Goal: Information Seeking & Learning: Check status

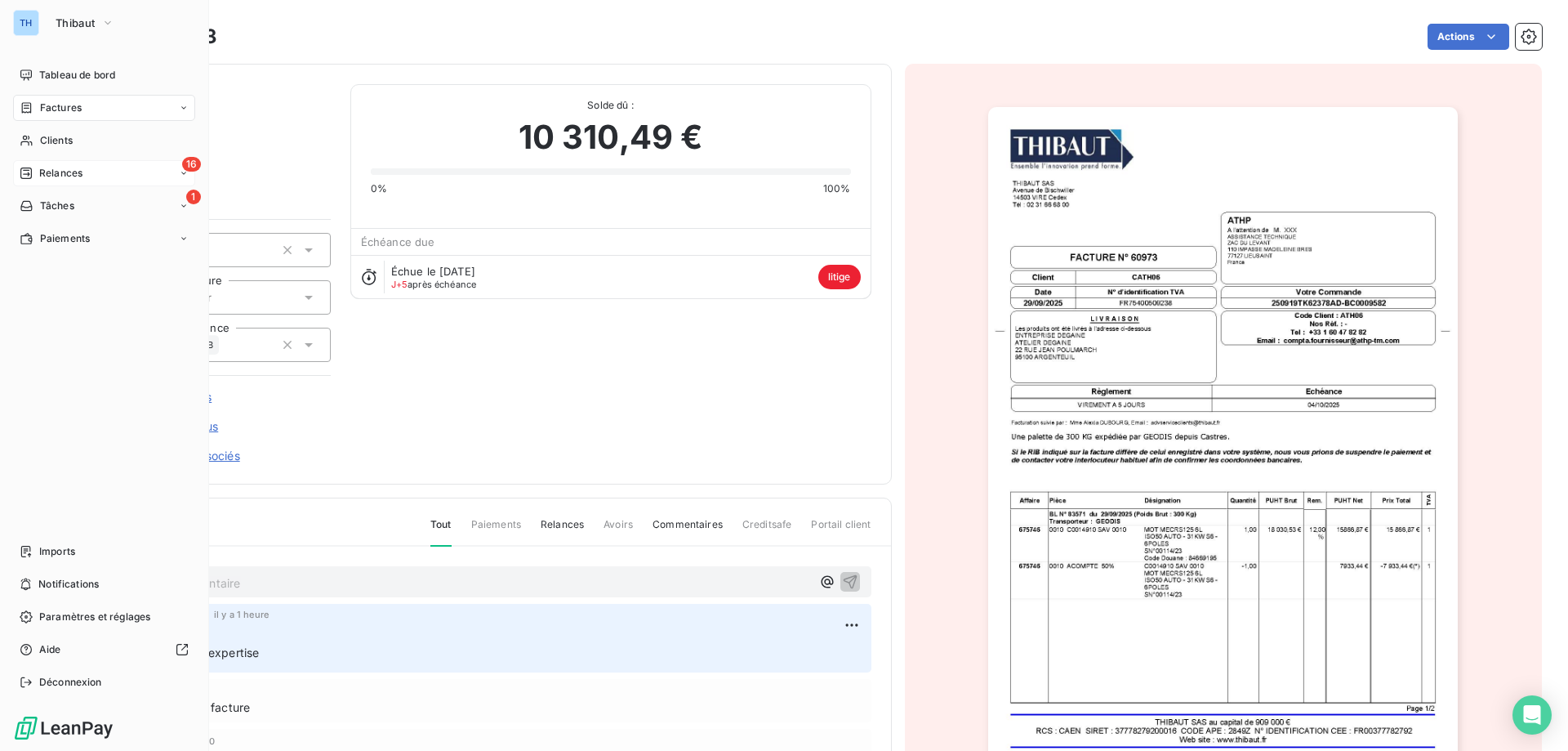
click at [26, 175] on icon at bounding box center [26, 173] width 13 height 13
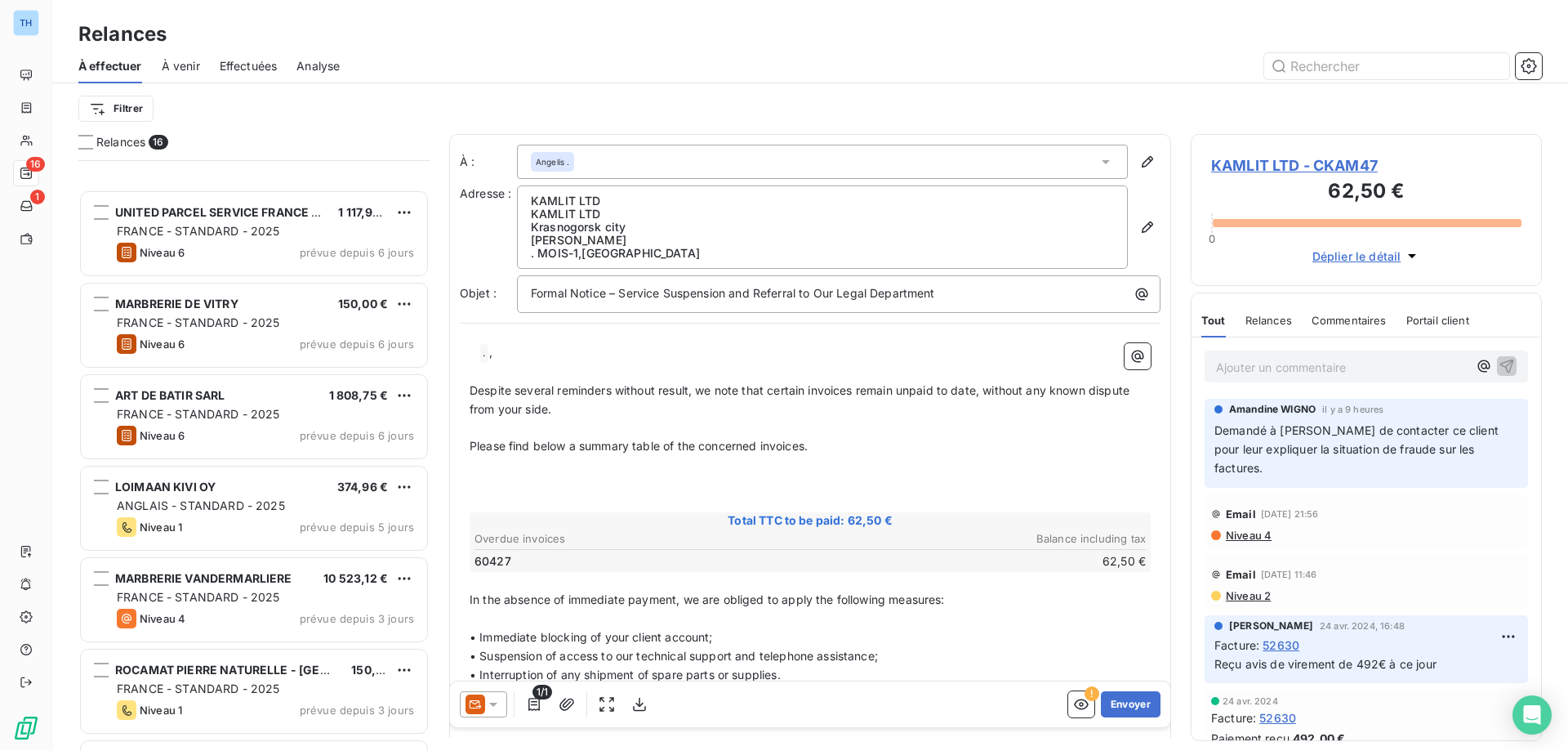
scroll to position [409, 0]
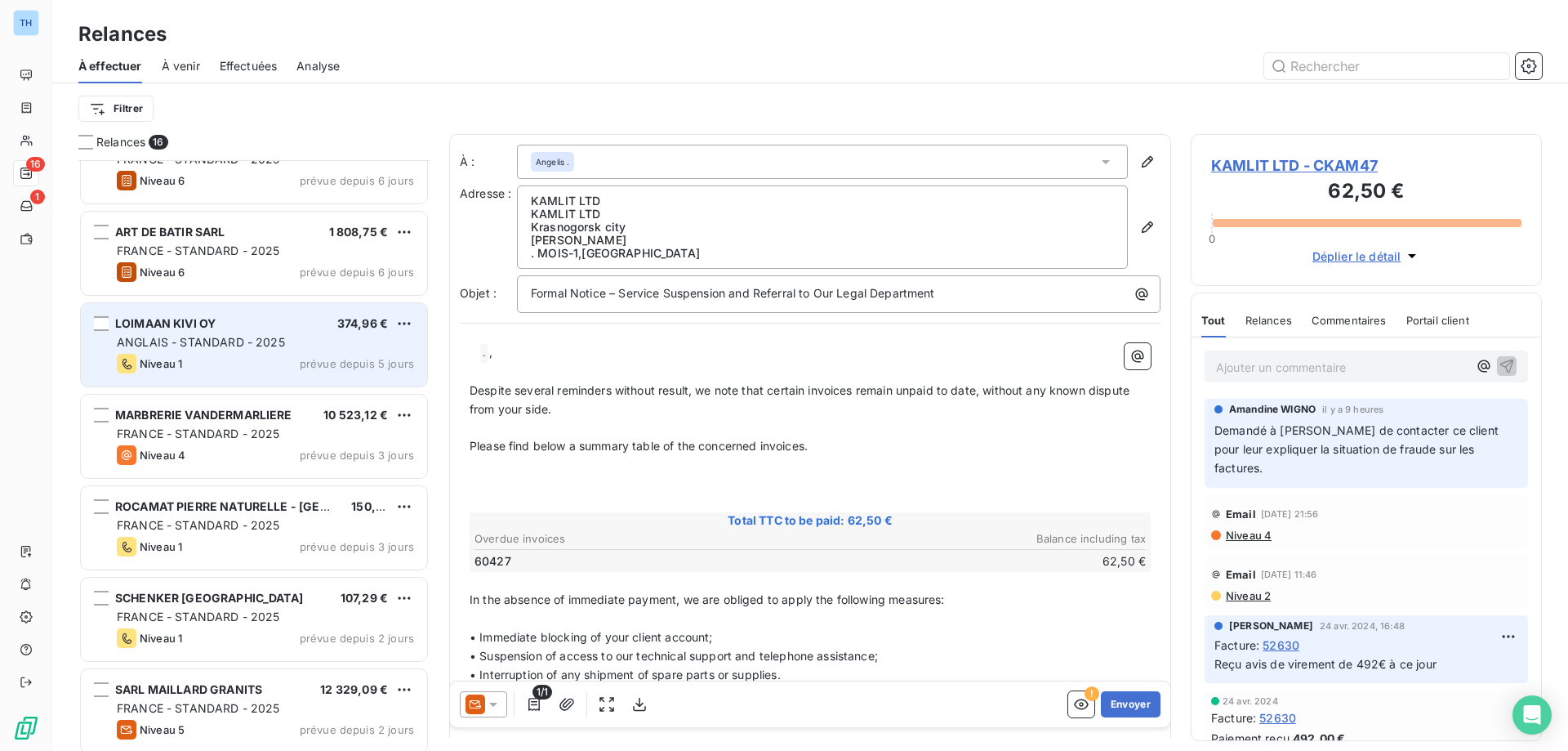
click at [271, 354] on div "Niveau 1 prévue depuis 5 jours" at bounding box center [265, 363] width 297 height 20
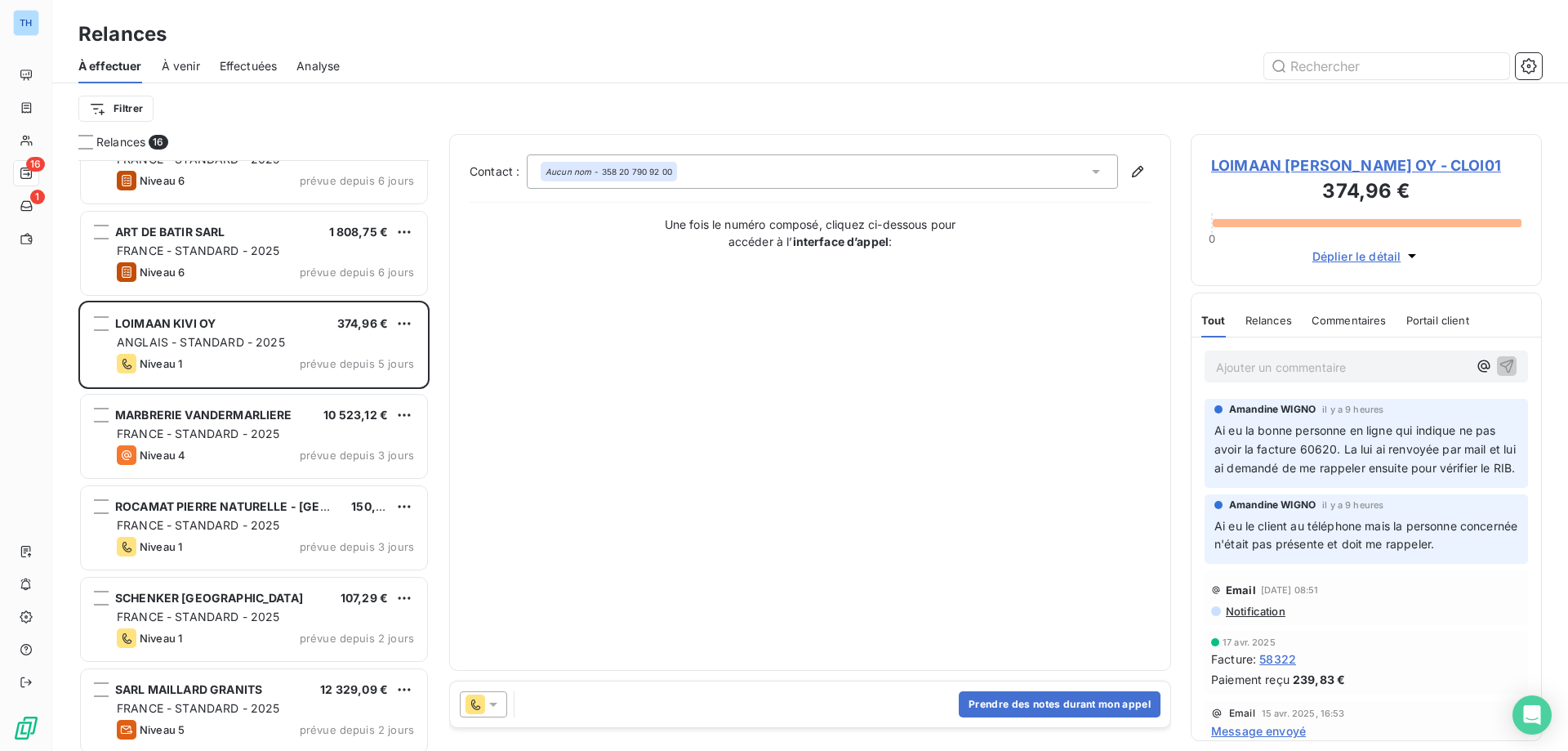
click at [1284, 167] on span "LOIMAAN [PERSON_NAME] OY - CLOI01" at bounding box center [1366, 165] width 310 height 22
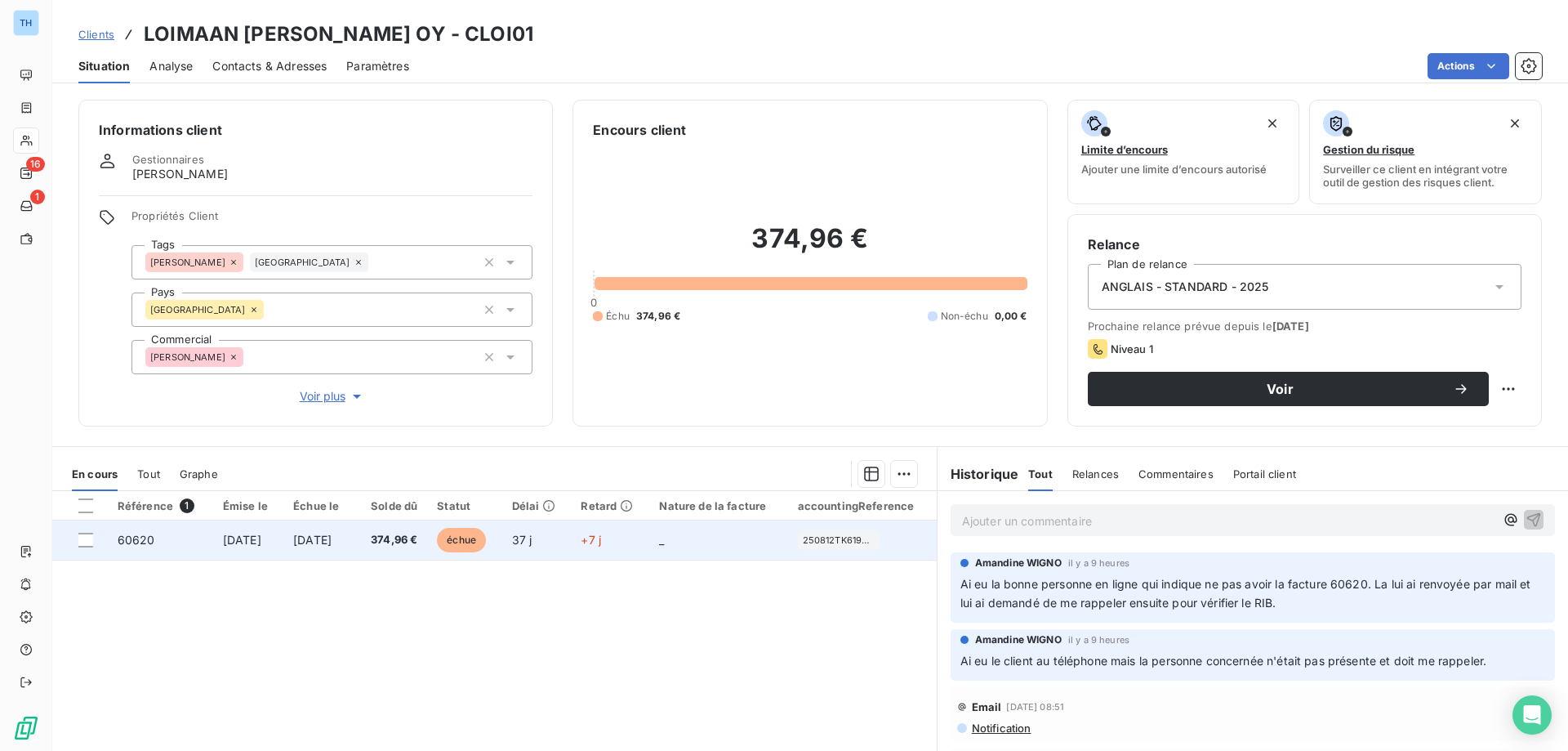
click at [330, 536] on span "[DATE]" at bounding box center [312, 539] width 38 height 14
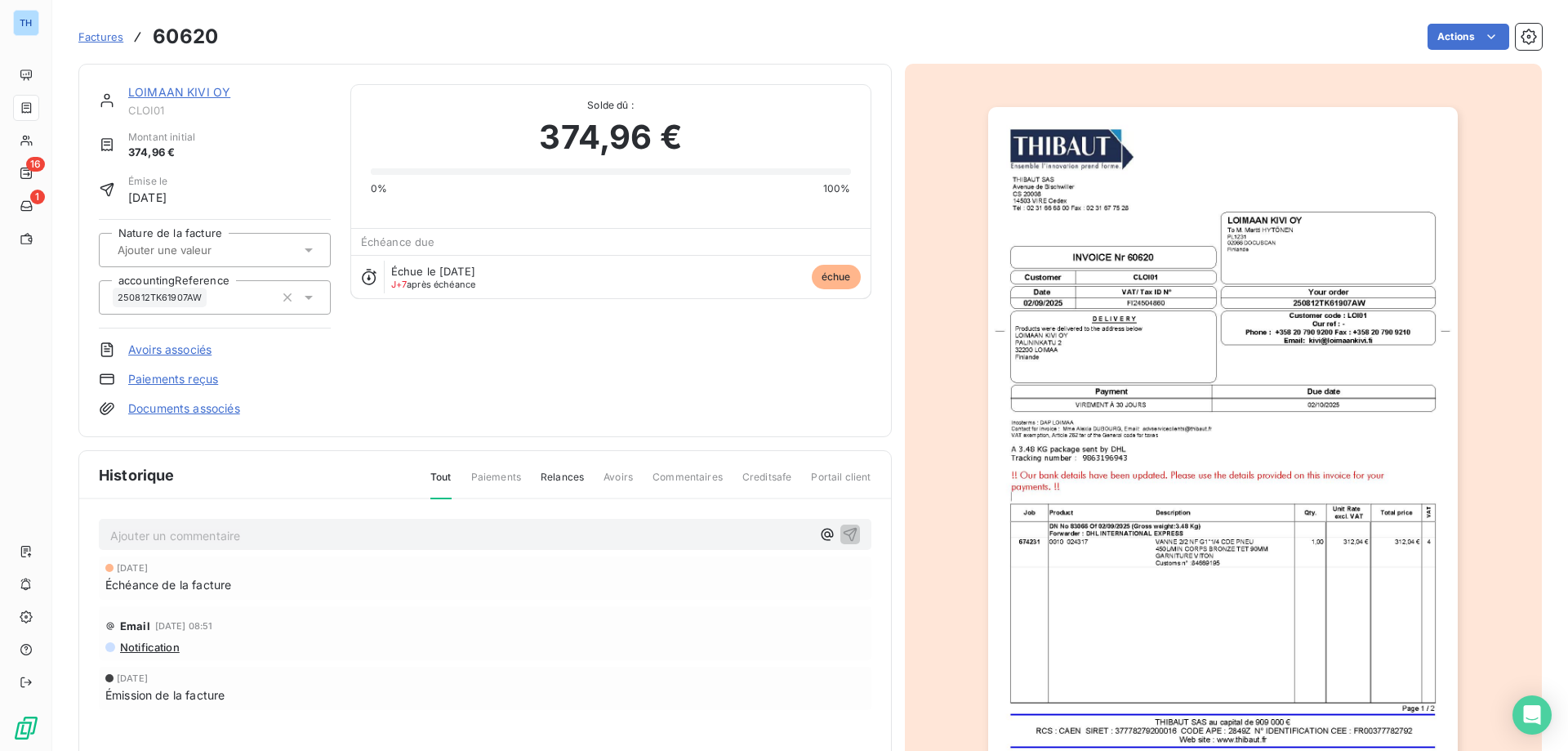
click at [173, 92] on link "LOIMAAN KIVI OY" at bounding box center [179, 92] width 102 height 14
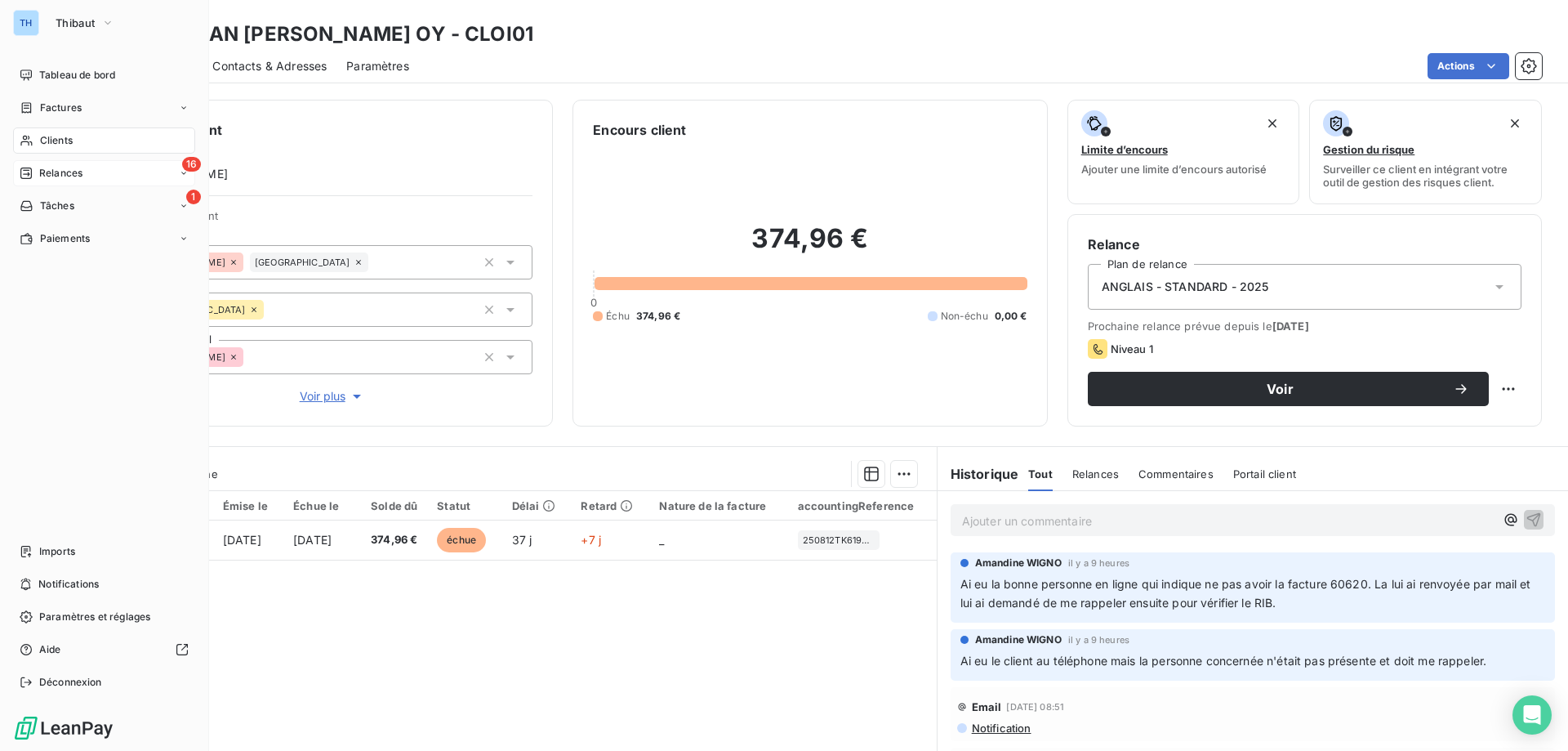
drag, startPoint x: 49, startPoint y: 179, endPoint x: 42, endPoint y: 173, distance: 9.2
click at [42, 173] on span "Relances" at bounding box center [61, 173] width 43 height 15
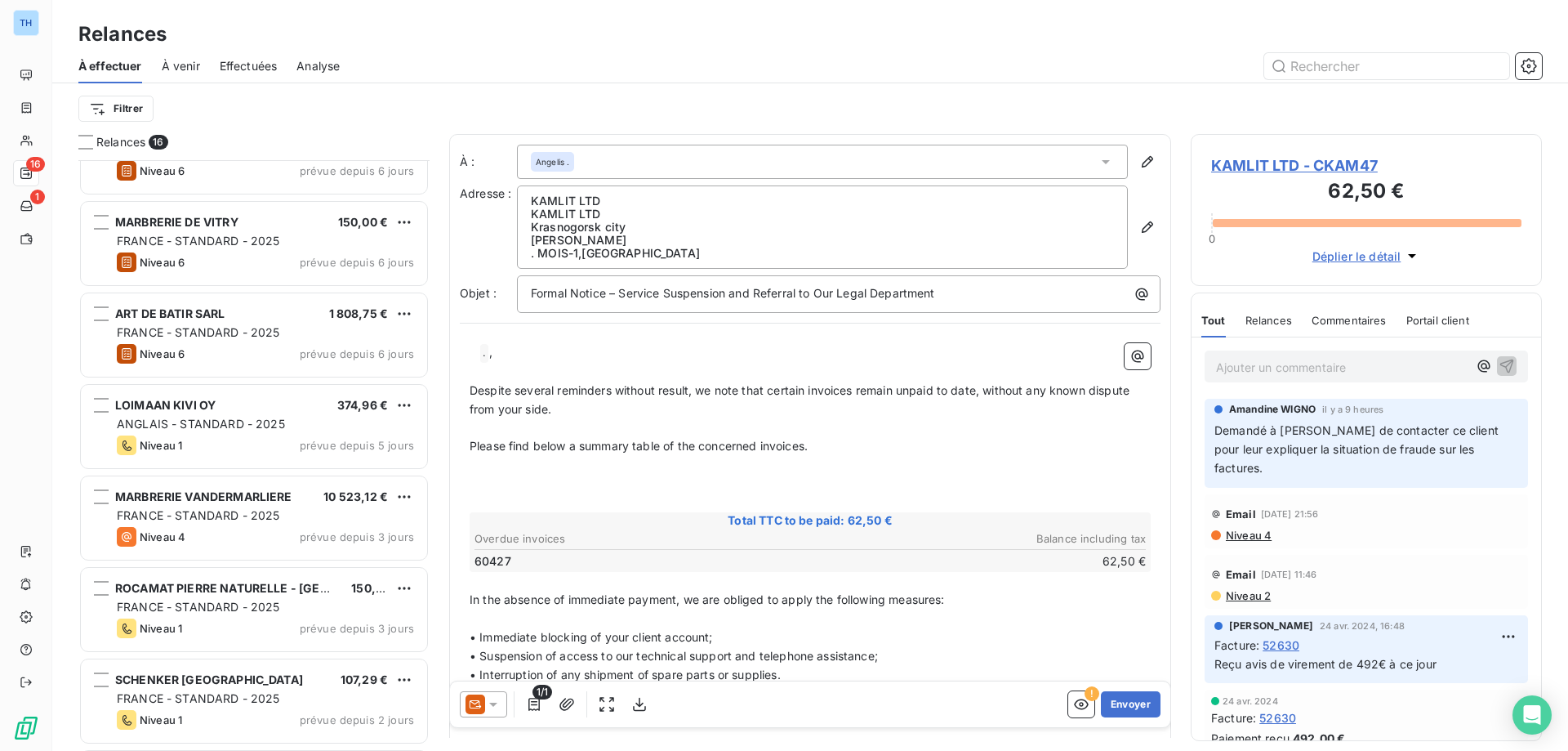
scroll to position [409, 0]
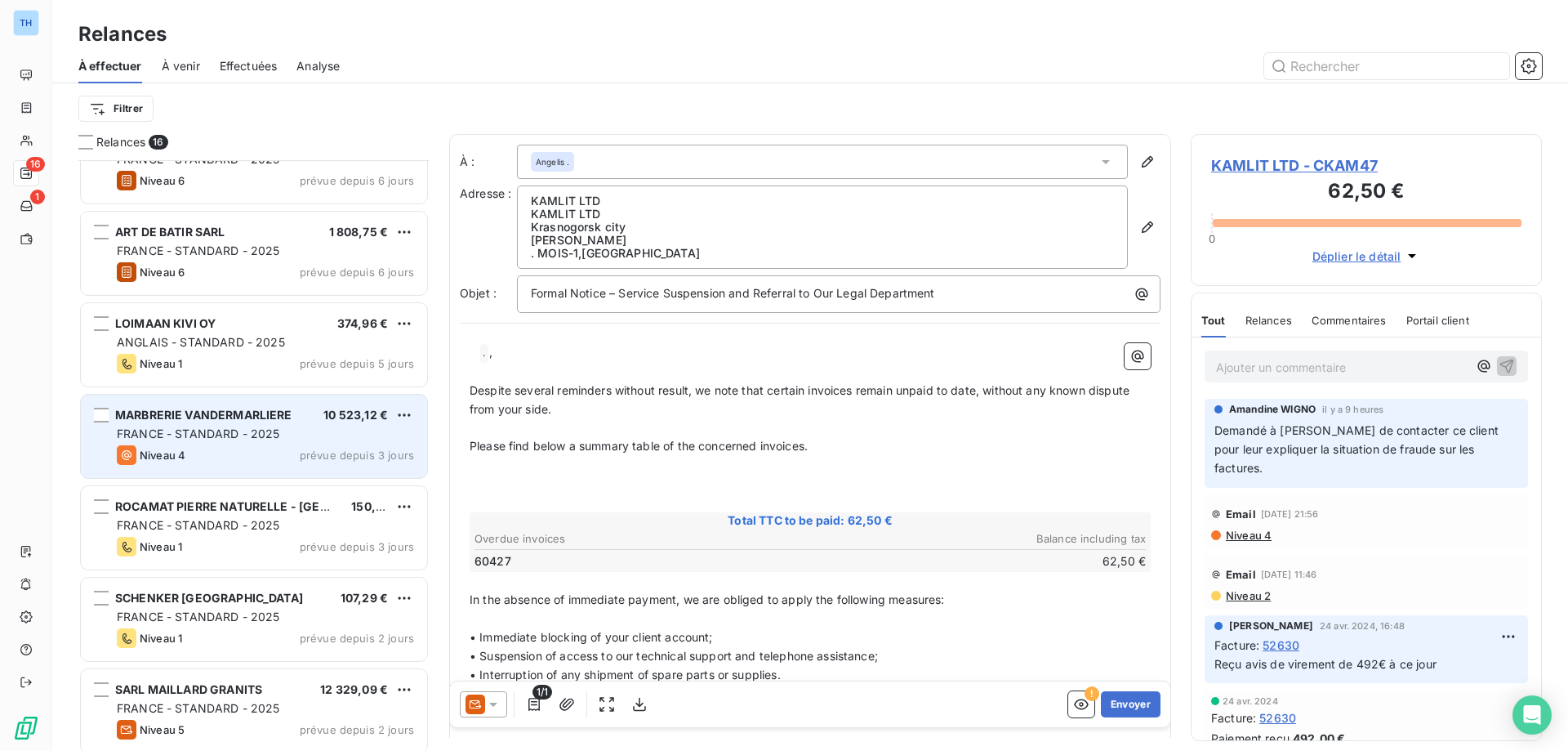
click at [282, 444] on div "MARBRERIE VANDERMARLIERE 10 523,12 € FRANCE - STANDARD - 2025 Niveau 4 prévue d…" at bounding box center [253, 436] width 346 height 83
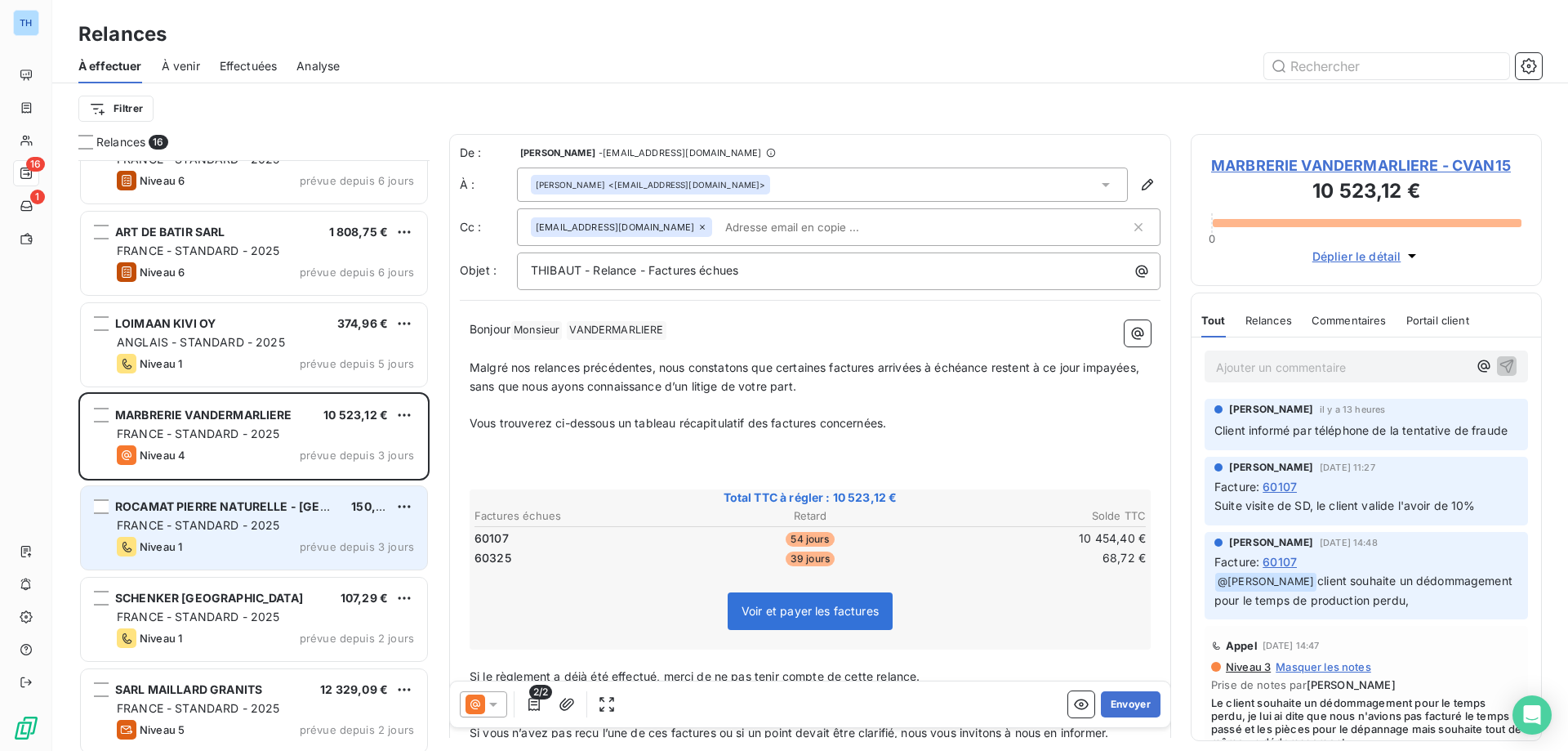
click at [252, 494] on div "ROCAMAT PIERRE NATURELLE - RJ 150,00 € FRANCE - STANDARD - 2025 Niveau 1 prévue…" at bounding box center [253, 528] width 346 height 83
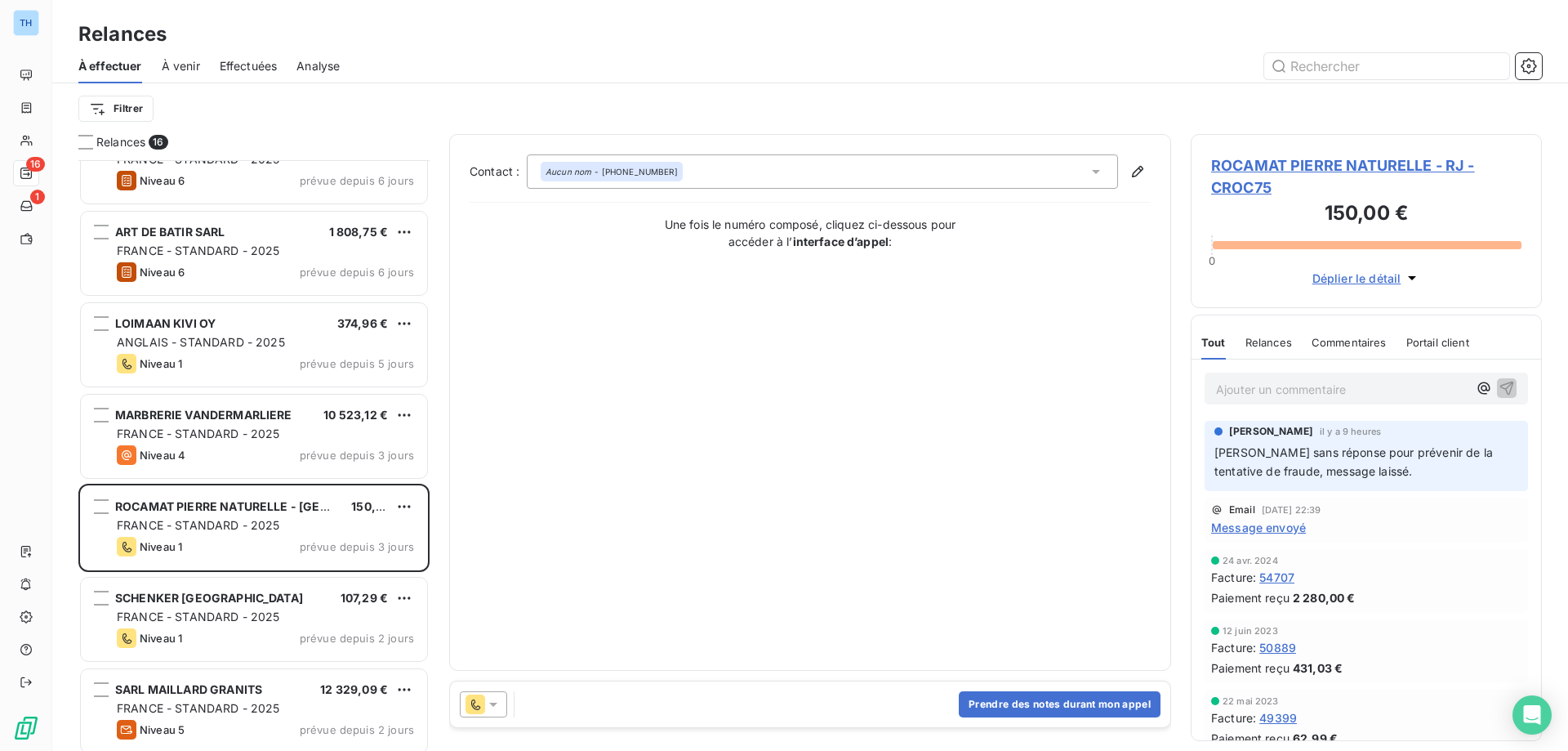
click at [1261, 168] on span "ROCAMAT PIERRE NATURELLE - RJ - CROC75" at bounding box center [1366, 176] width 310 height 44
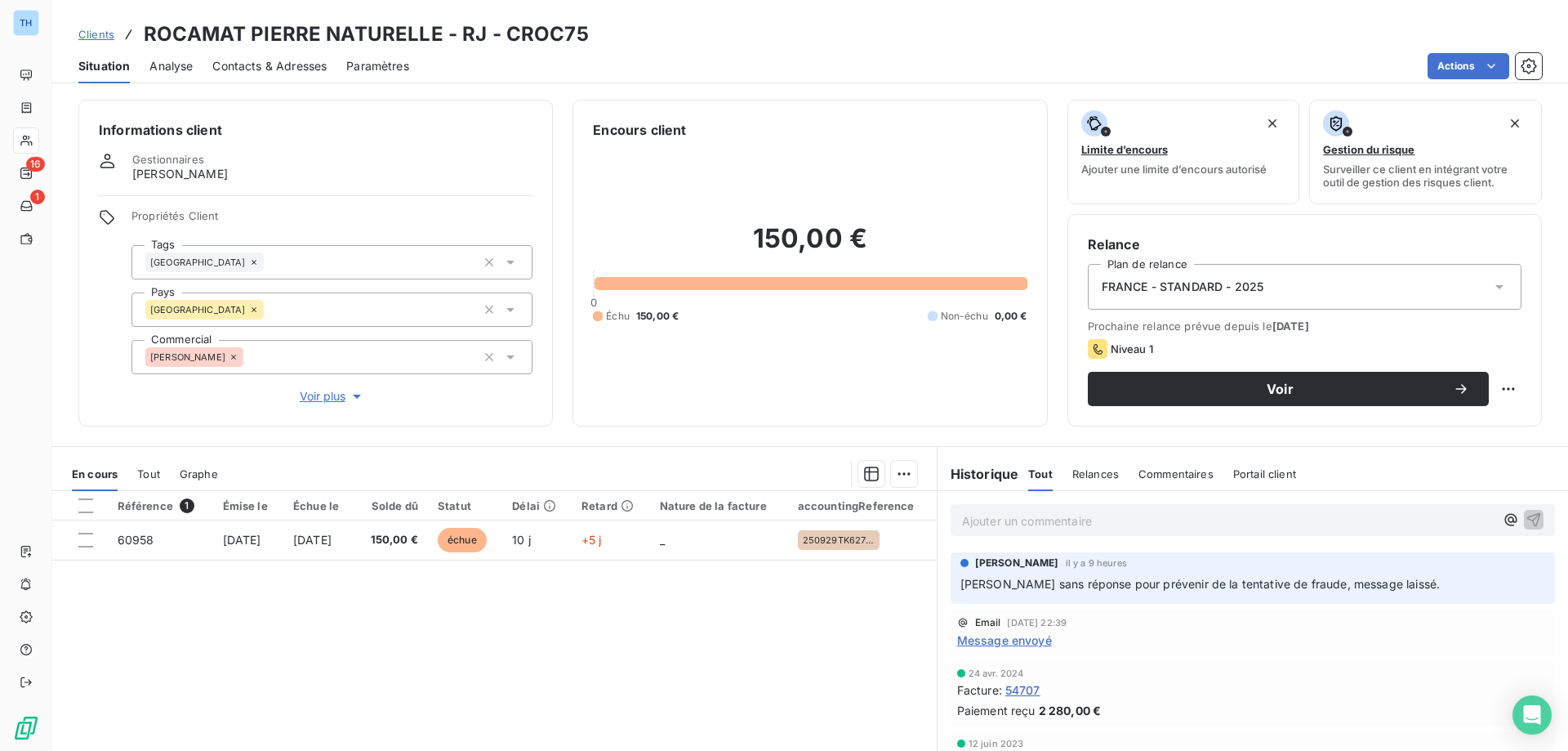
click at [327, 389] on span "Voir plus" at bounding box center [332, 395] width 65 height 16
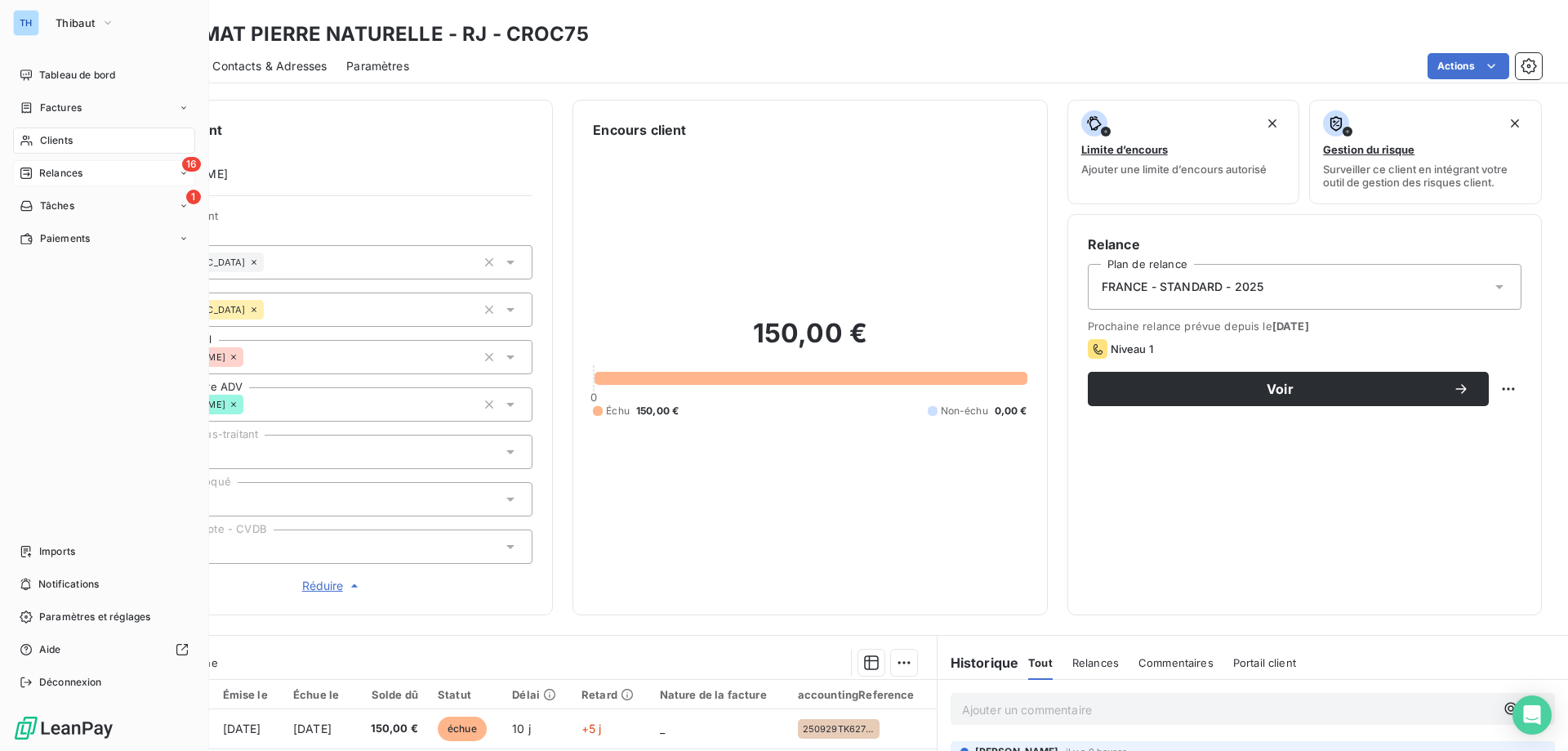
click at [25, 179] on icon at bounding box center [26, 173] width 11 height 11
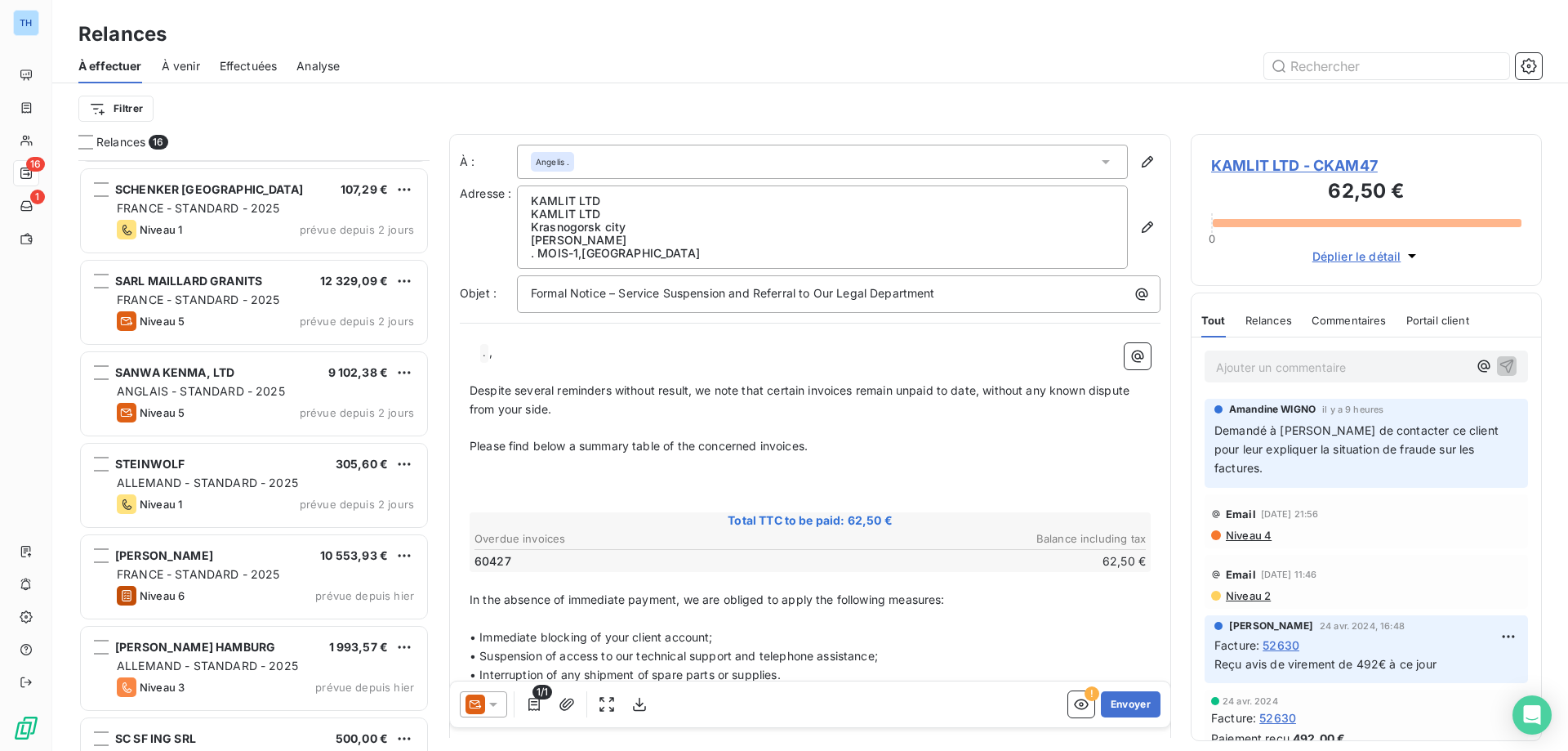
scroll to position [874, 0]
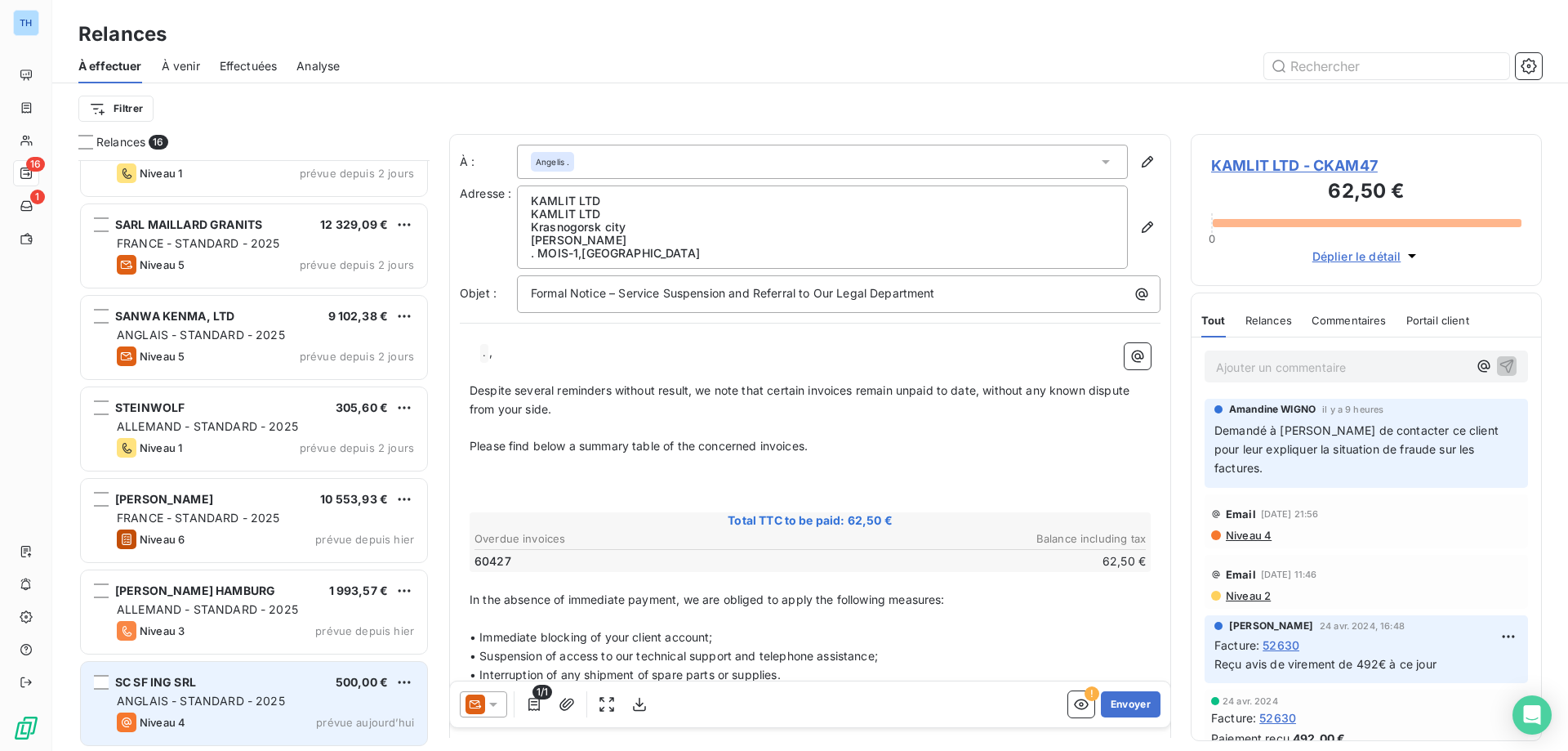
click at [220, 690] on div "SC SF ING SRL 500,00 € ANGLAIS - STANDARD - 2025 Niveau 4 prévue aujourd’hui" at bounding box center [253, 703] width 346 height 83
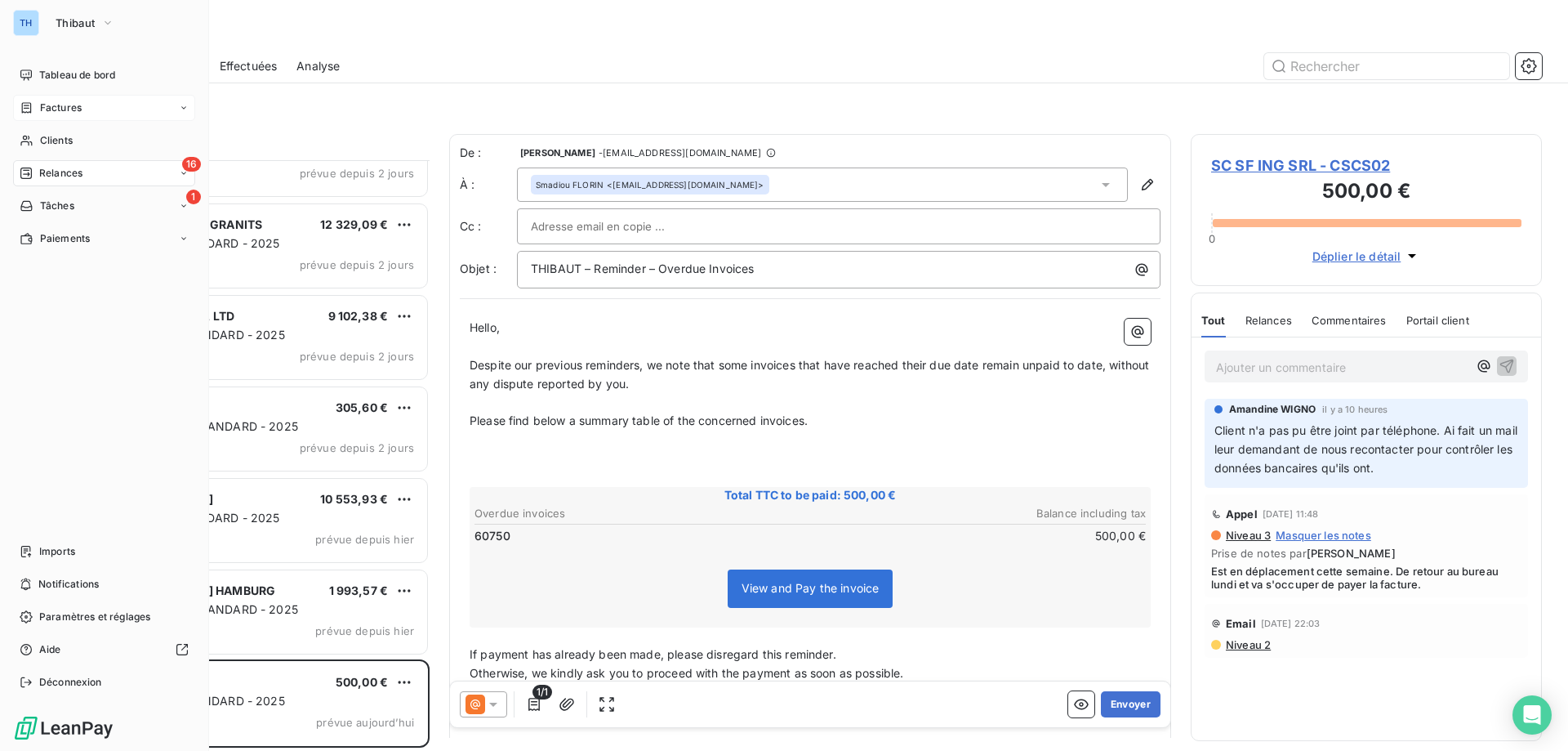
click at [32, 108] on icon at bounding box center [27, 108] width 14 height 13
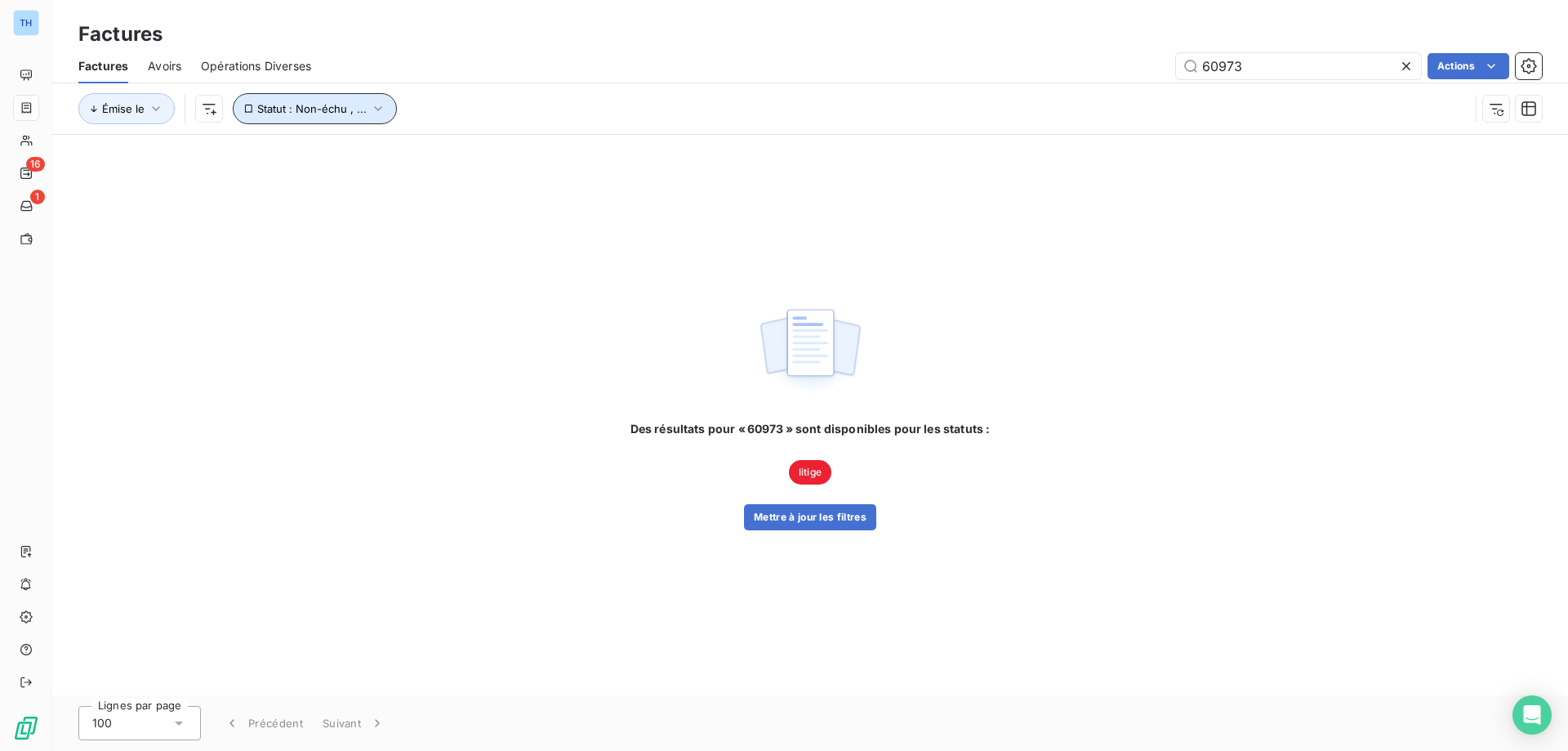
click at [336, 112] on span "Statut : Non-échu , ..." at bounding box center [312, 108] width 109 height 13
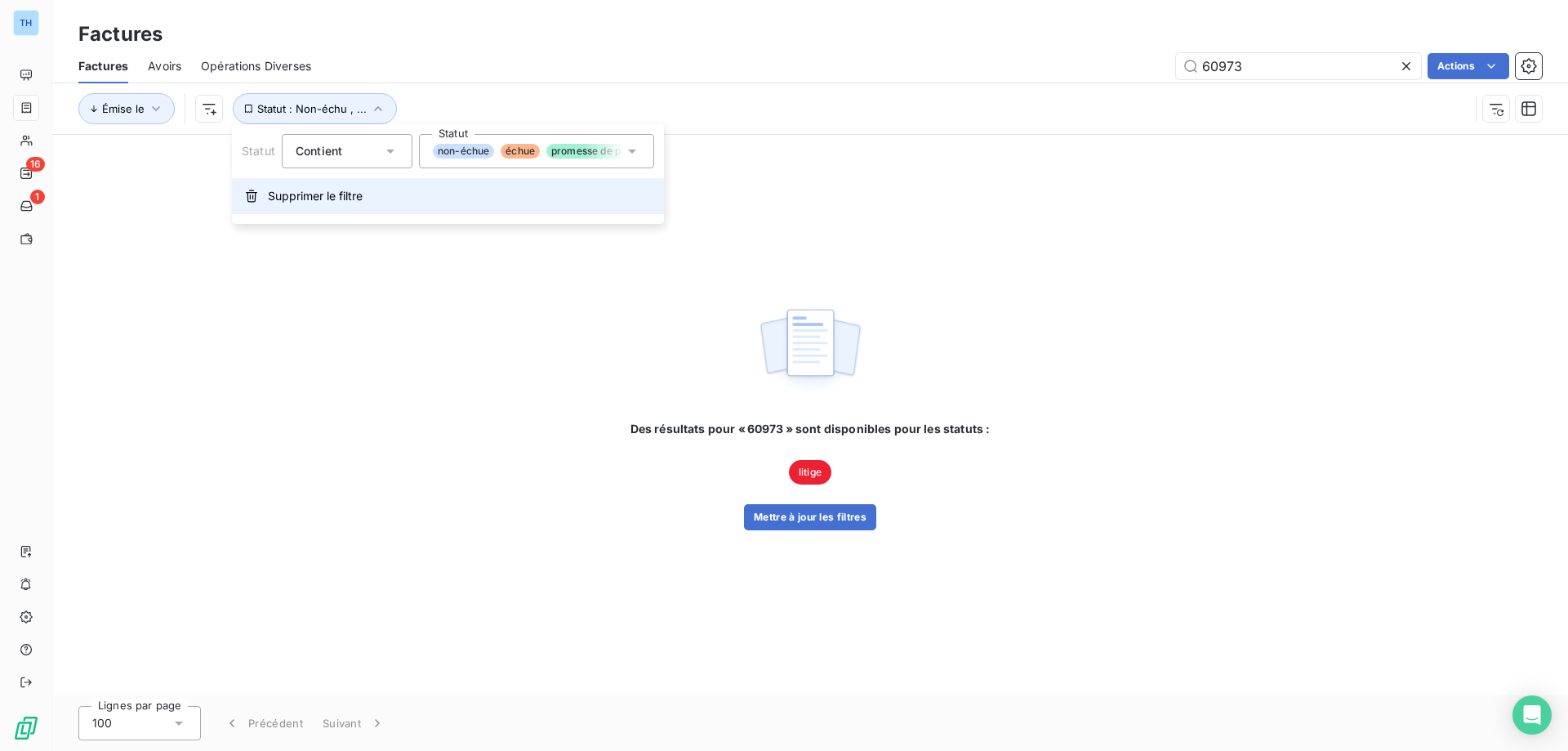
click at [279, 196] on span "Supprimer le filtre" at bounding box center [315, 196] width 94 height 16
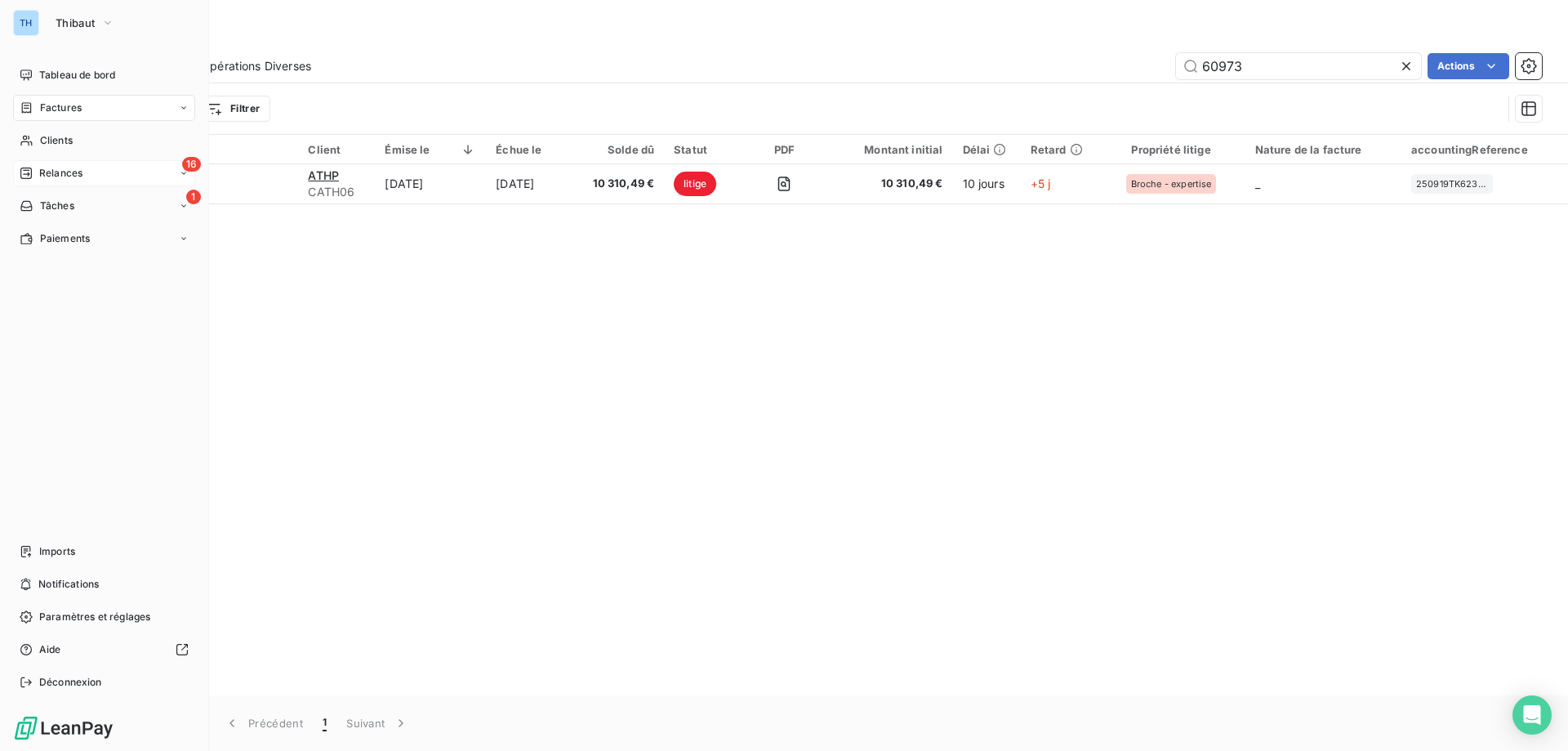
click at [25, 167] on icon at bounding box center [26, 173] width 13 height 13
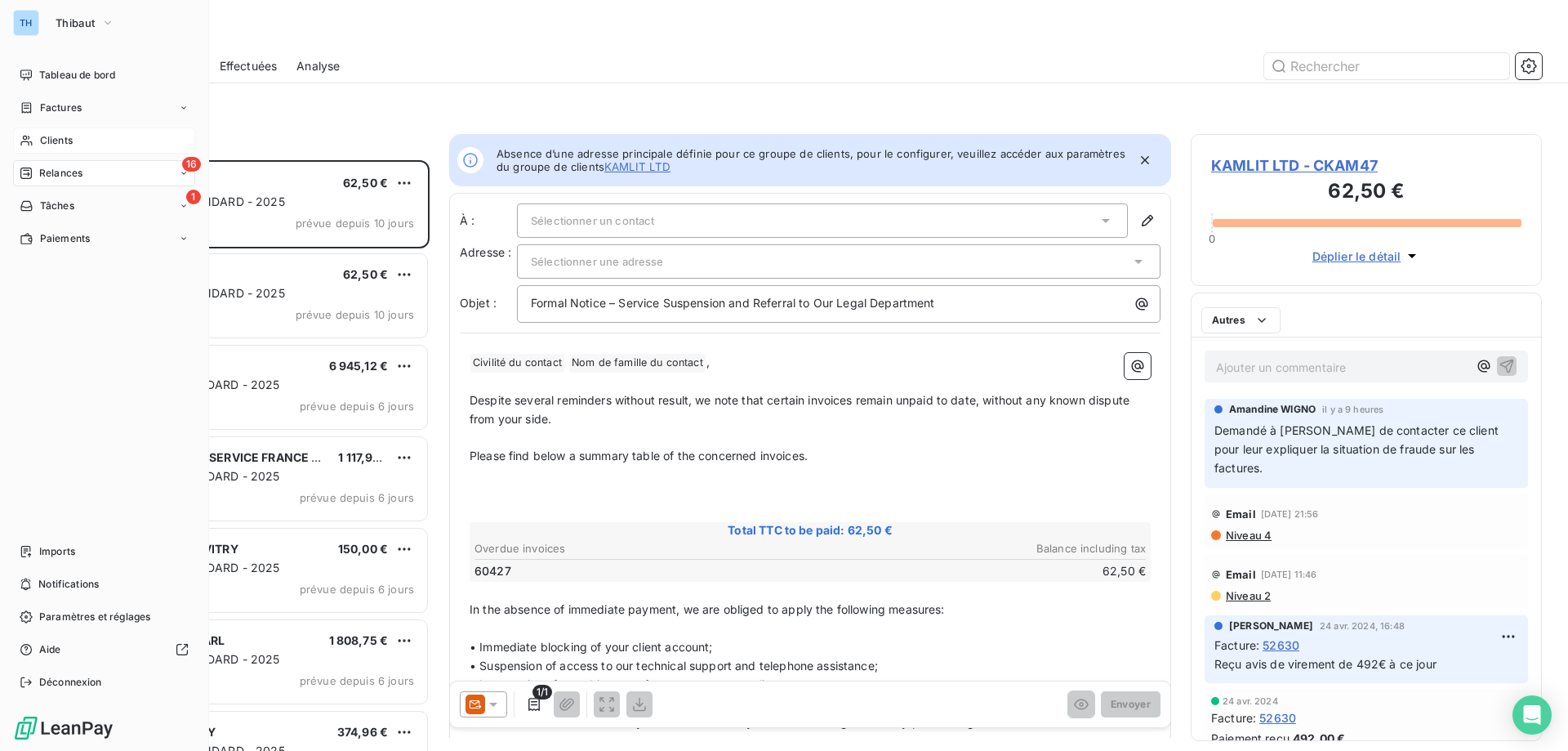
click at [25, 140] on icon at bounding box center [26, 140] width 11 height 10
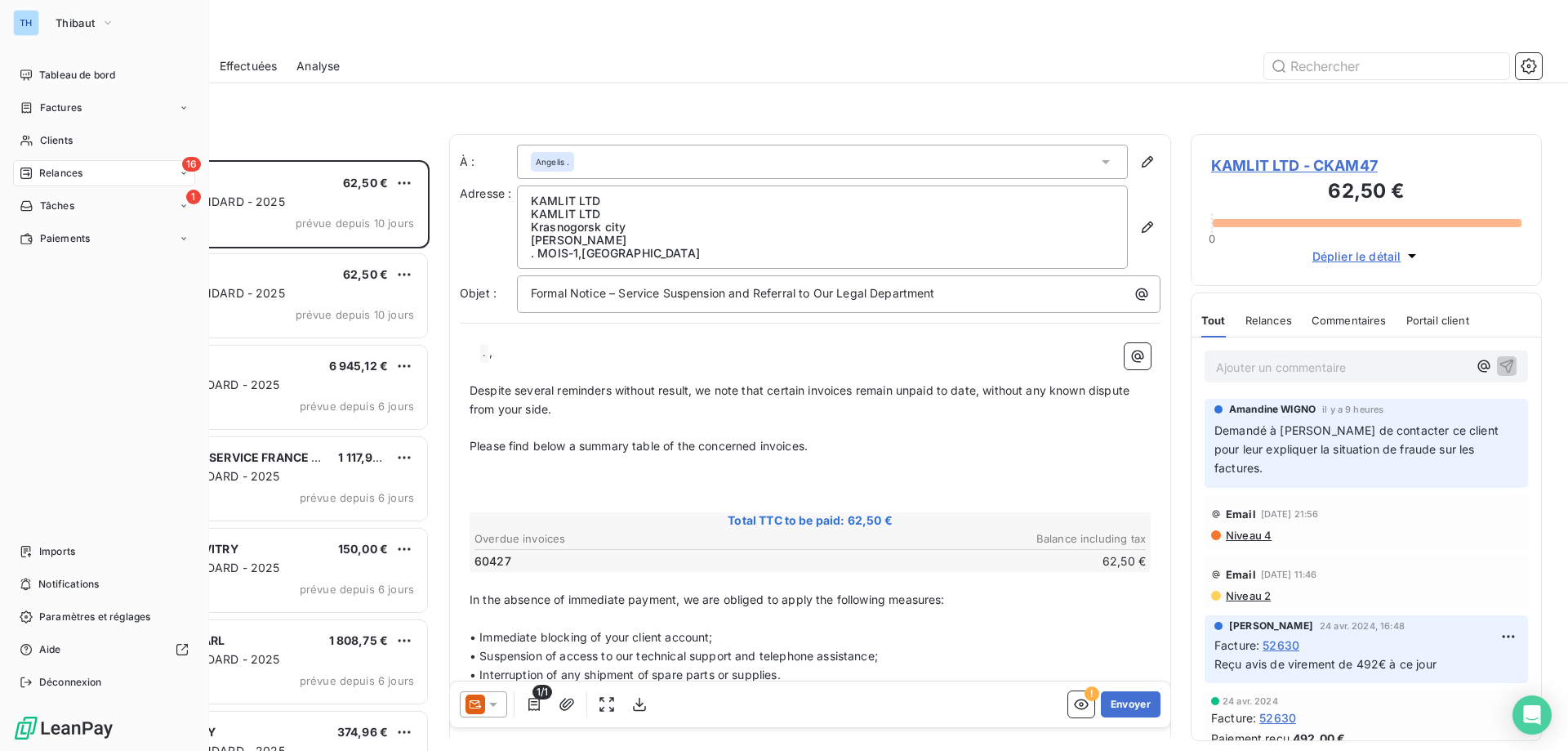
scroll to position [578, 339]
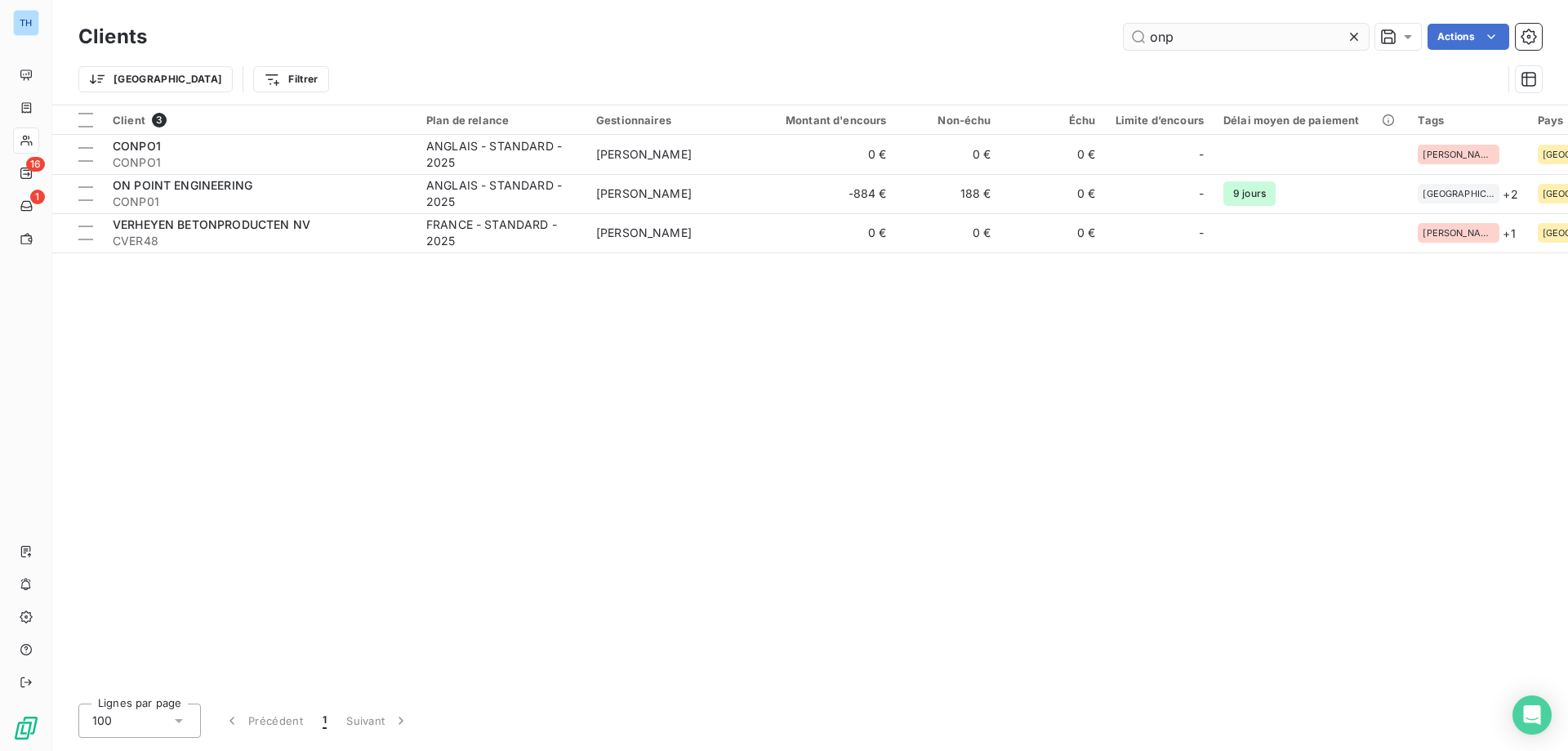
click at [1179, 38] on input "onp" at bounding box center [1246, 36] width 245 height 26
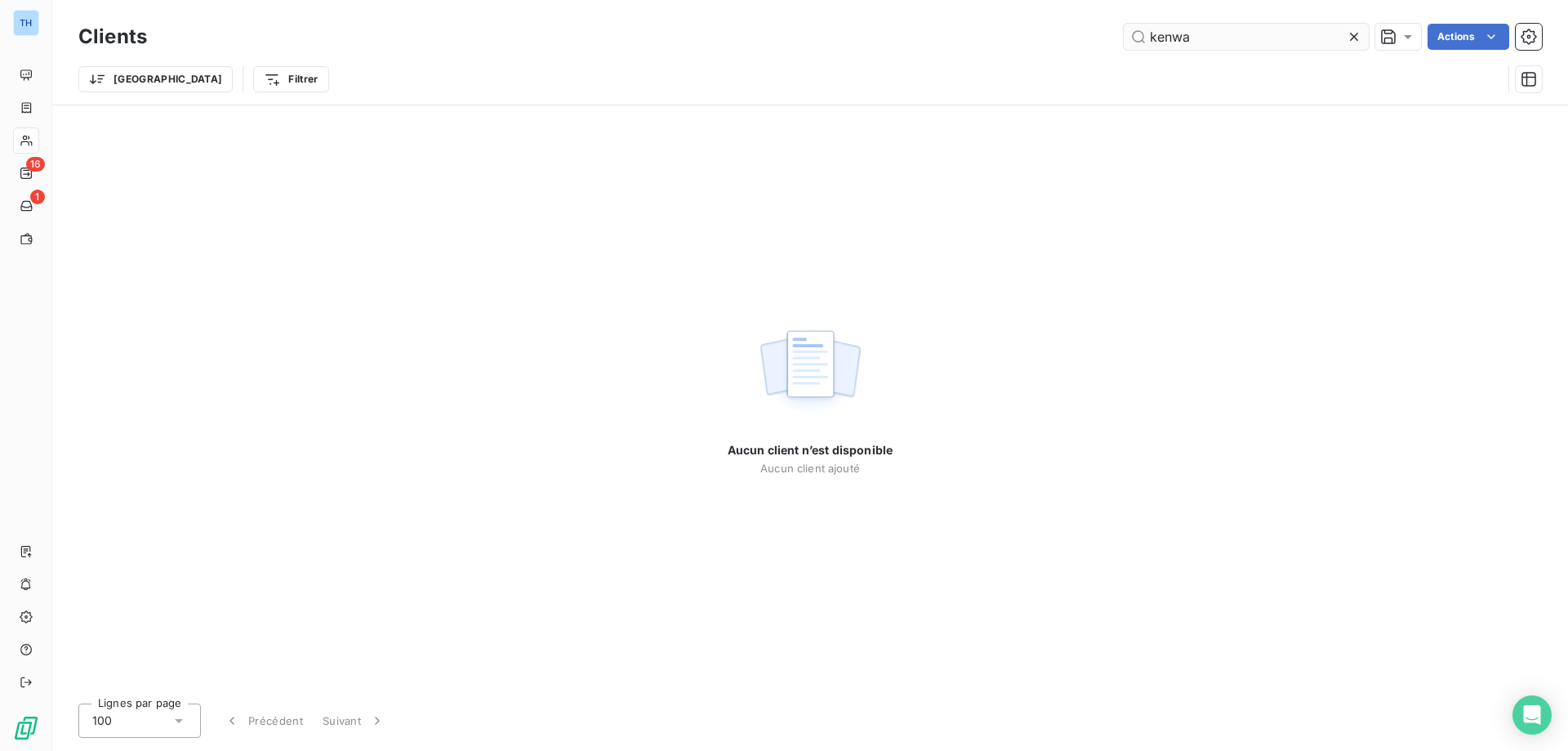
click at [1189, 38] on input "kenwa" at bounding box center [1246, 36] width 245 height 26
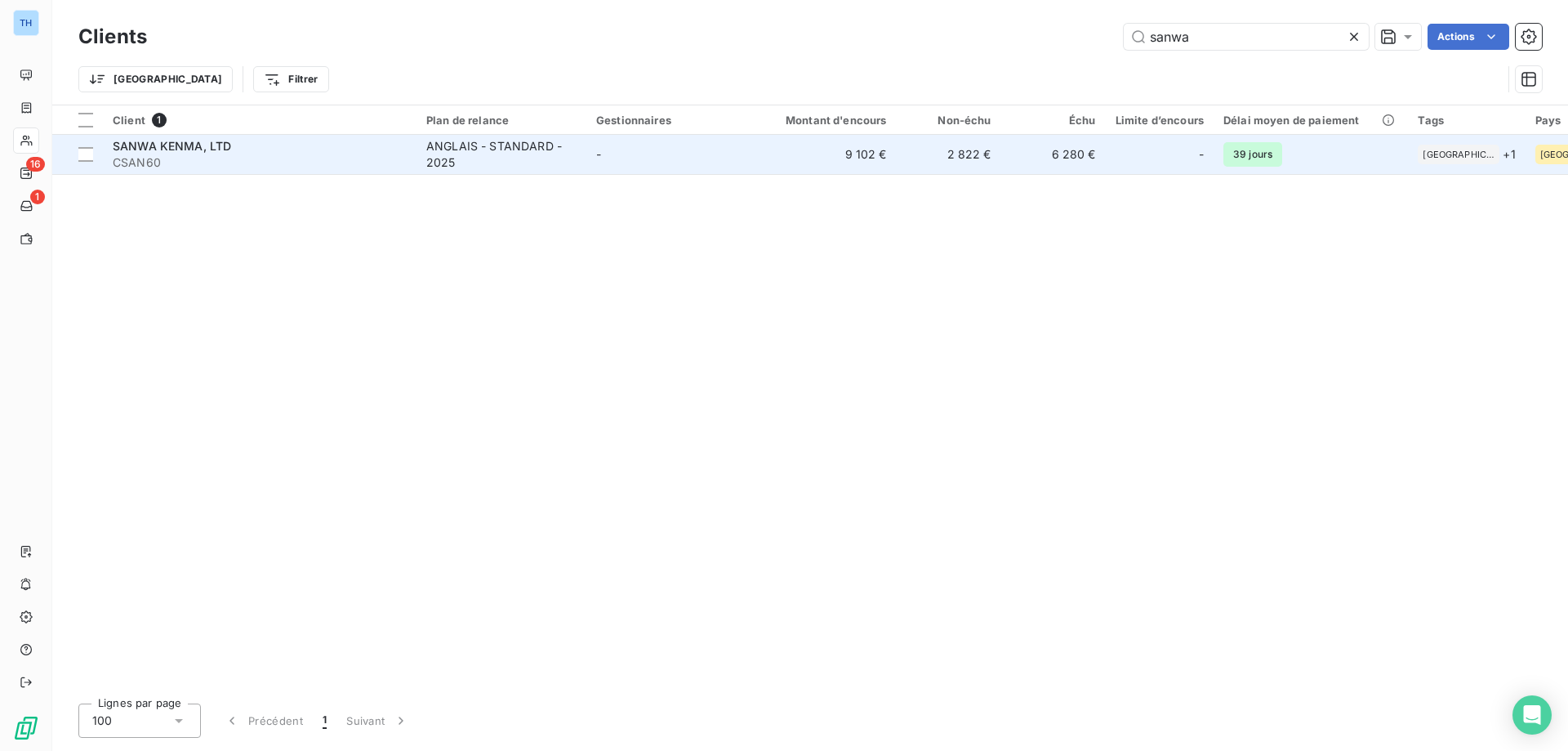
type input "sanwa"
click at [415, 156] on td "SANWA KENMA, LTD CSAN60" at bounding box center [260, 153] width 314 height 39
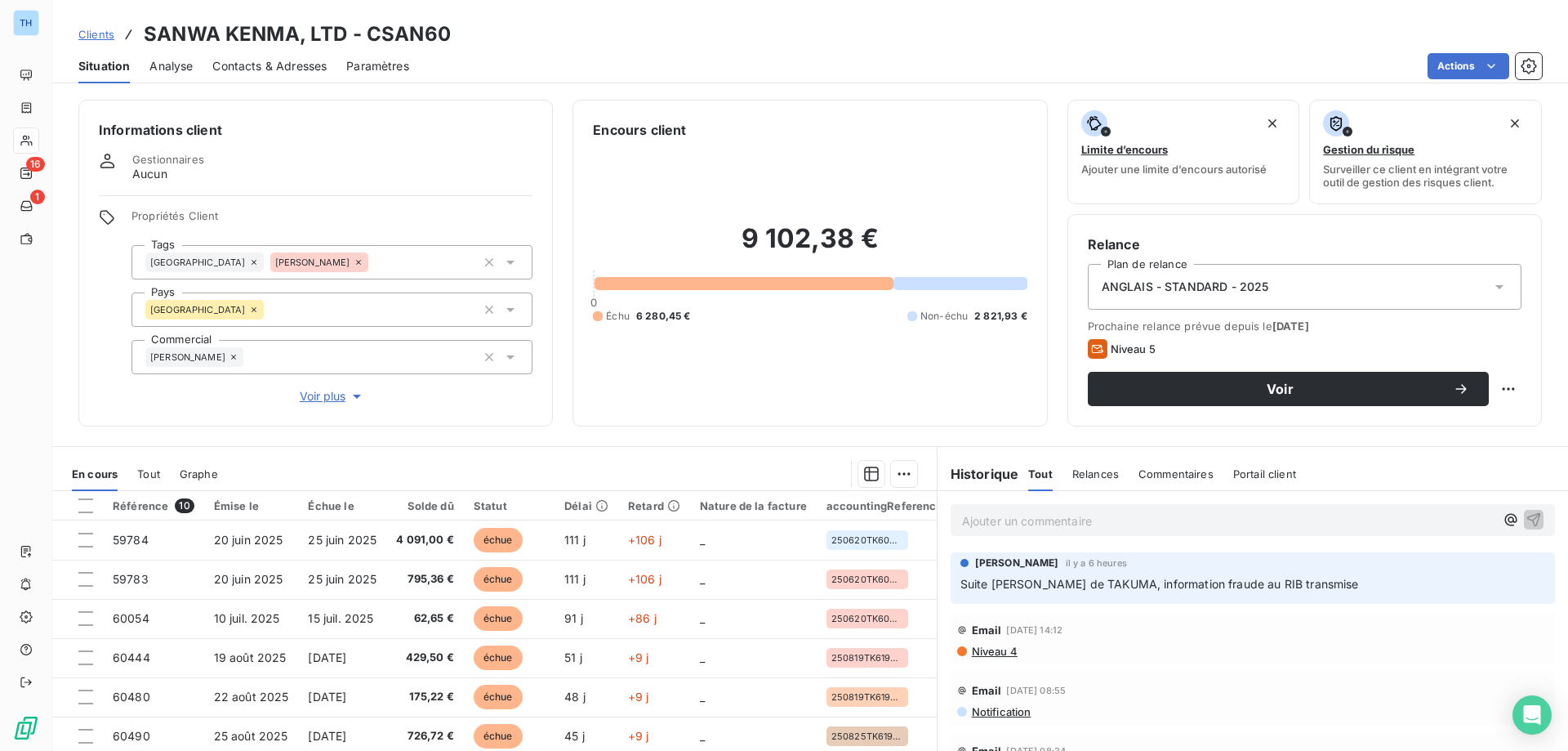
scroll to position [104, 0]
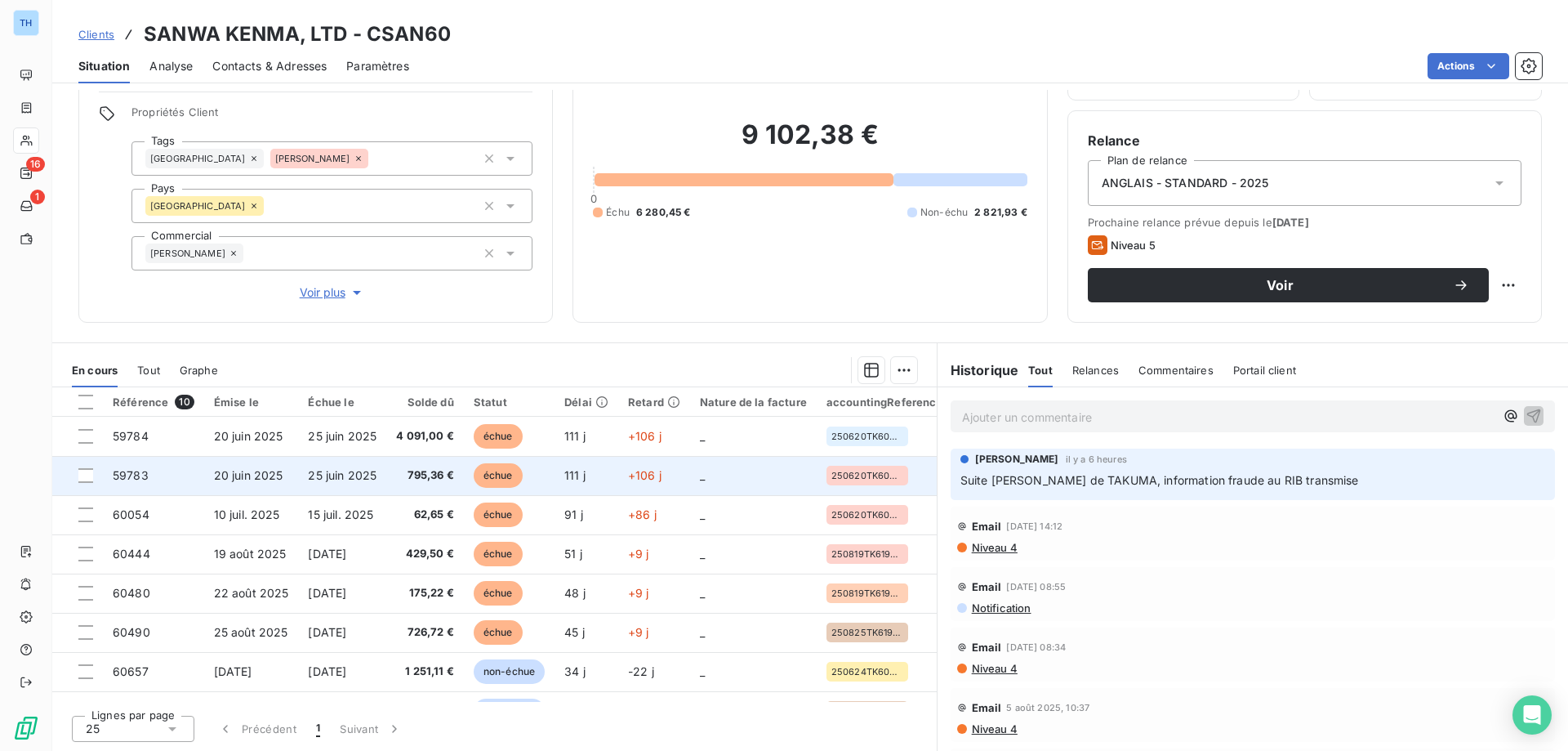
click at [365, 493] on td "25 juin 2025" at bounding box center [342, 475] width 88 height 39
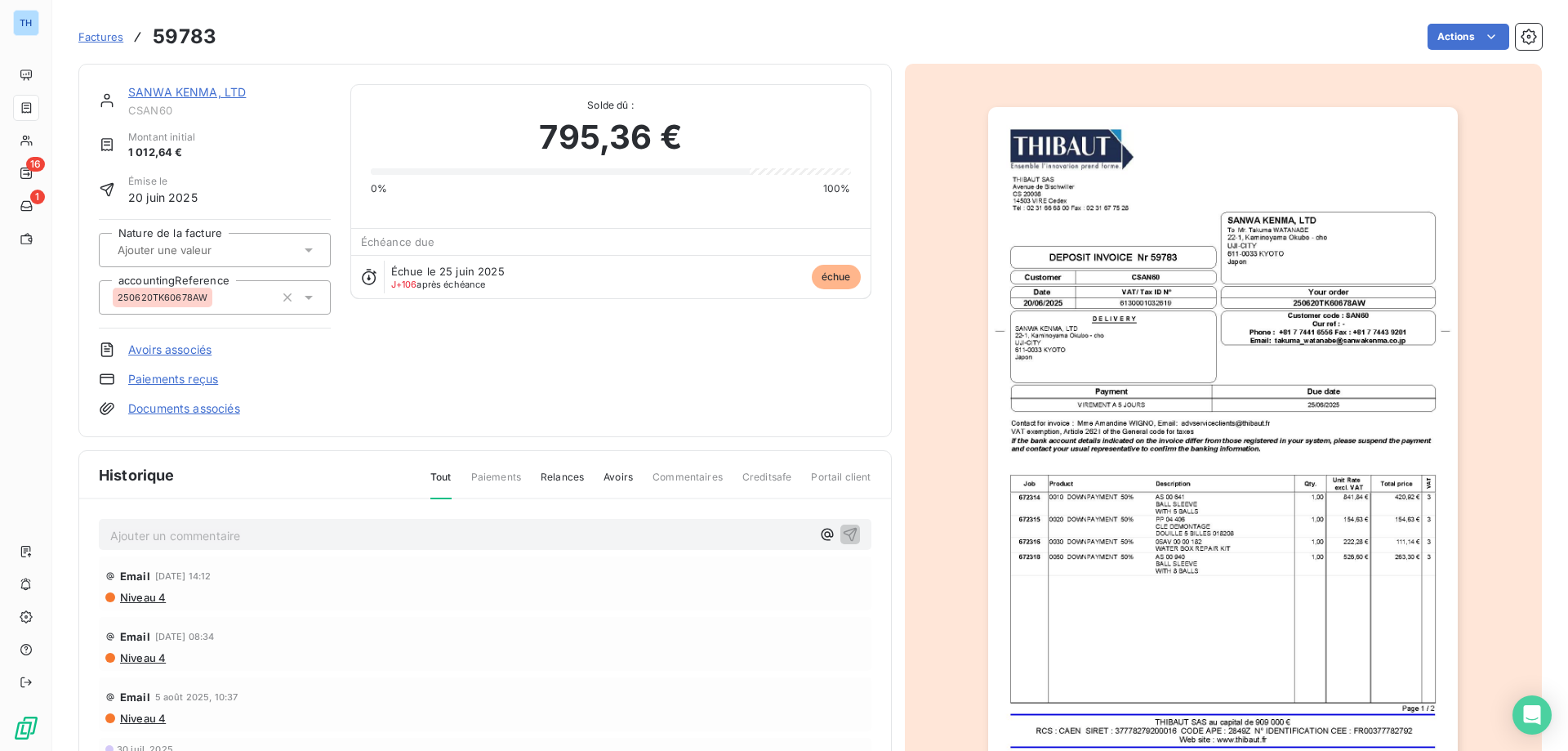
click at [211, 88] on link "SANWA KENMA, LTD" at bounding box center [187, 92] width 118 height 14
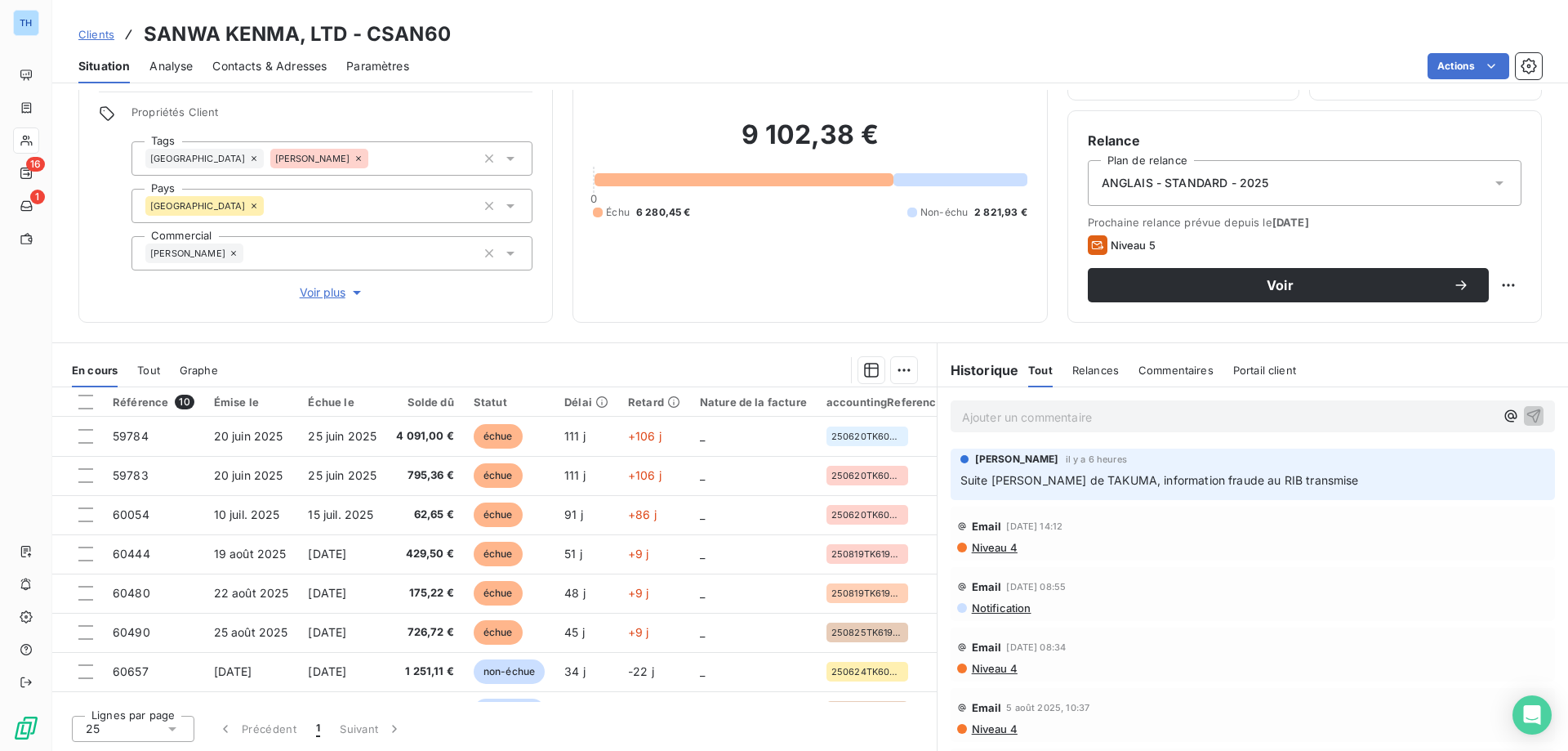
scroll to position [22, 0]
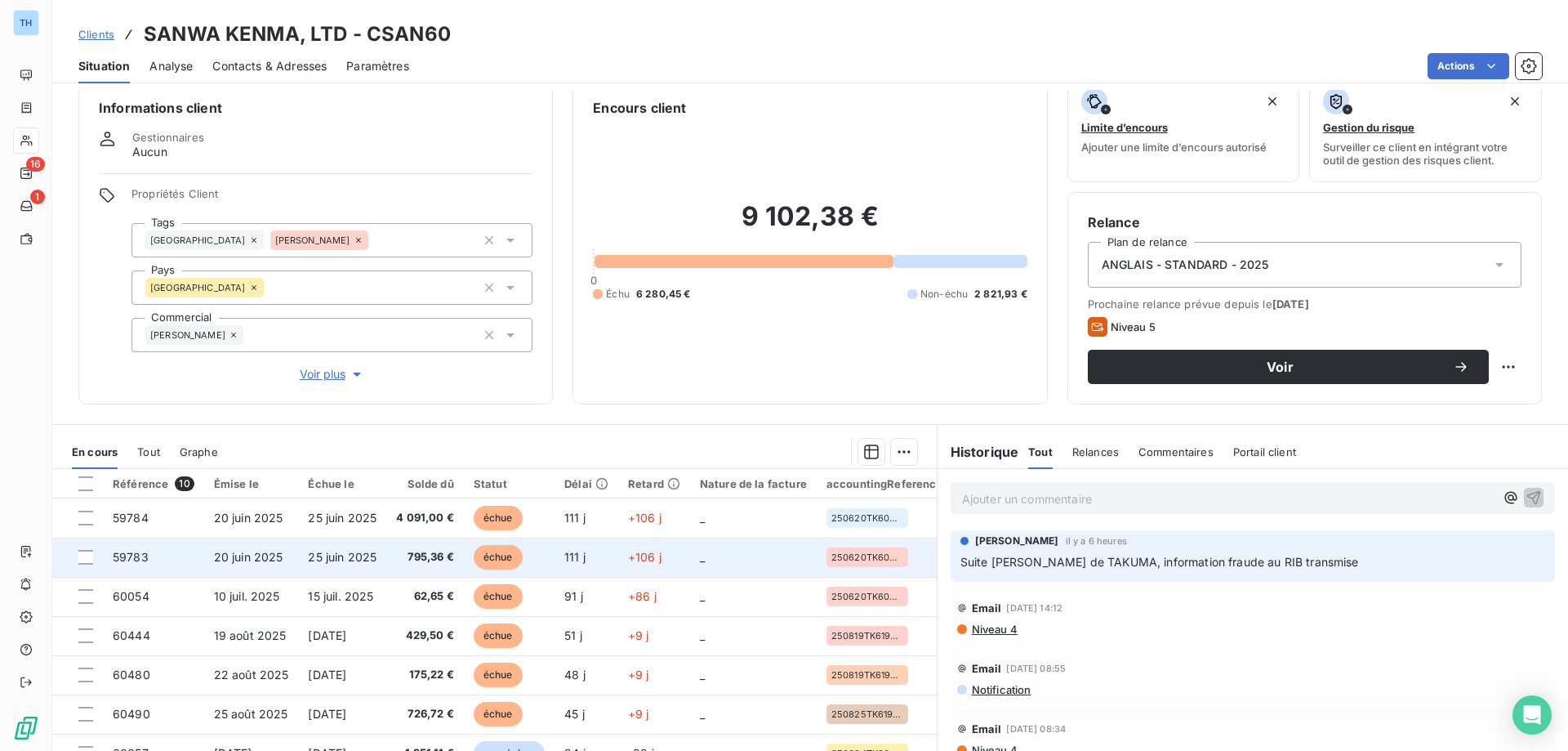
click at [413, 559] on span "795,36 €" at bounding box center [425, 557] width 58 height 16
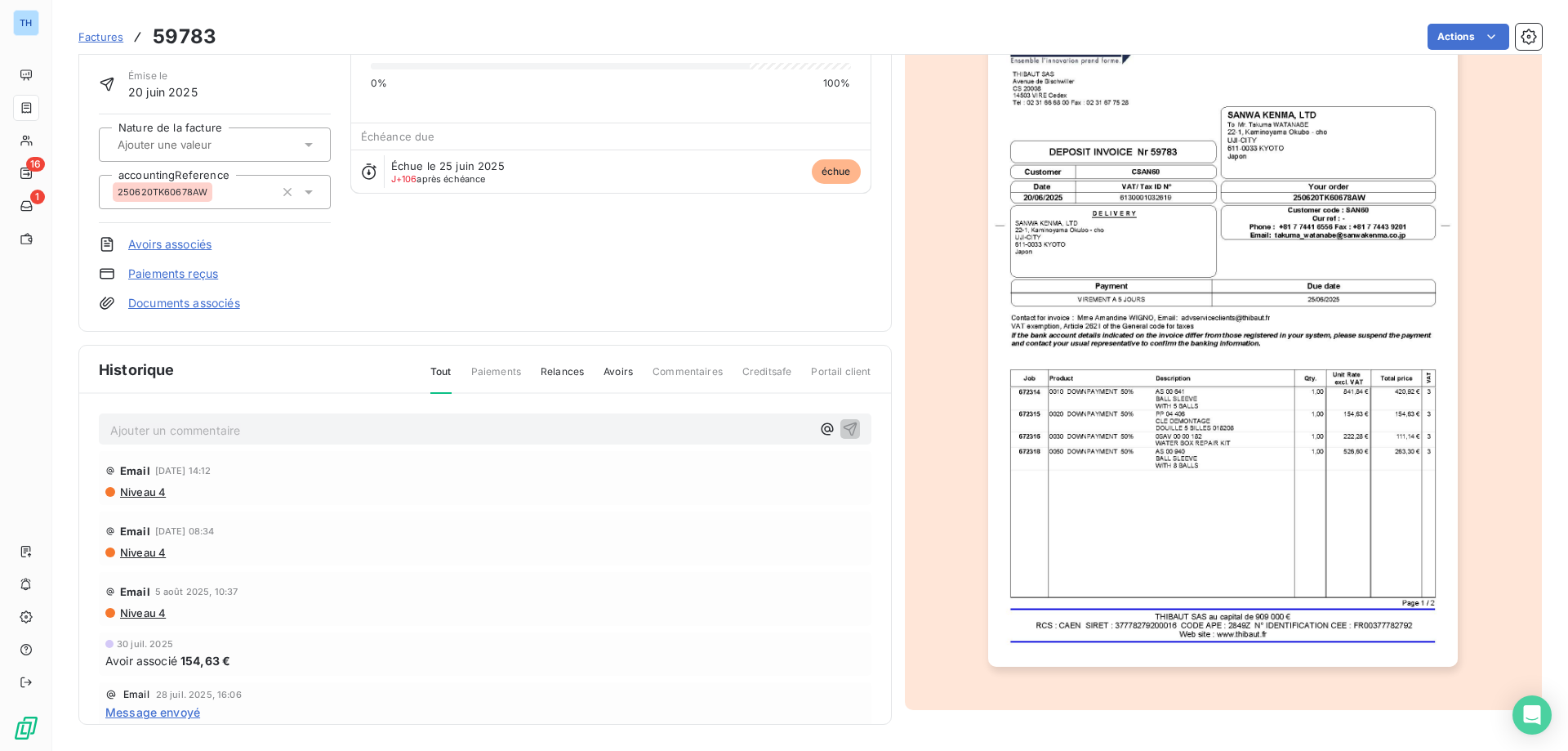
click at [190, 242] on link "Avoirs associés" at bounding box center [170, 244] width 83 height 16
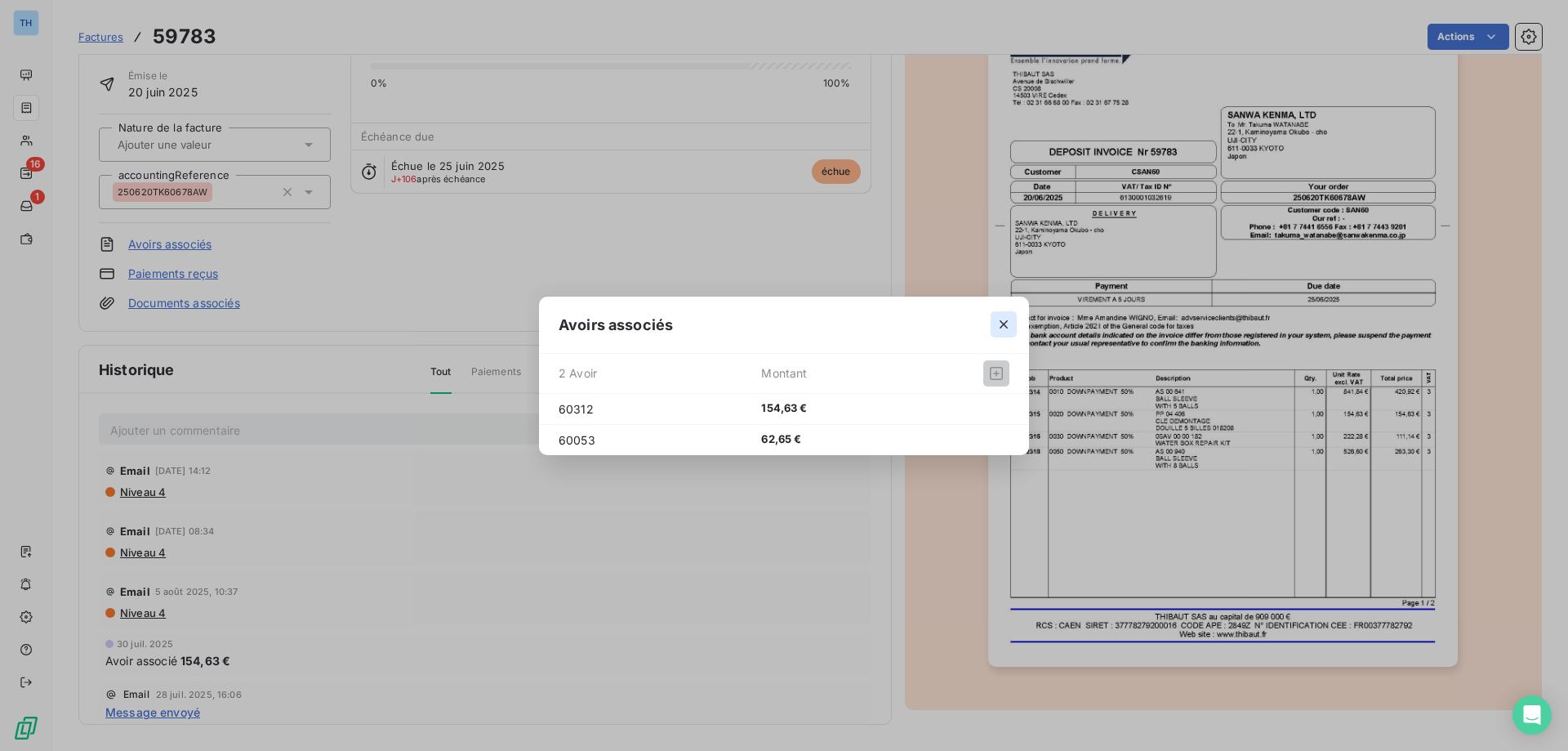
click at [1003, 327] on icon "button" at bounding box center [1003, 324] width 16 height 16
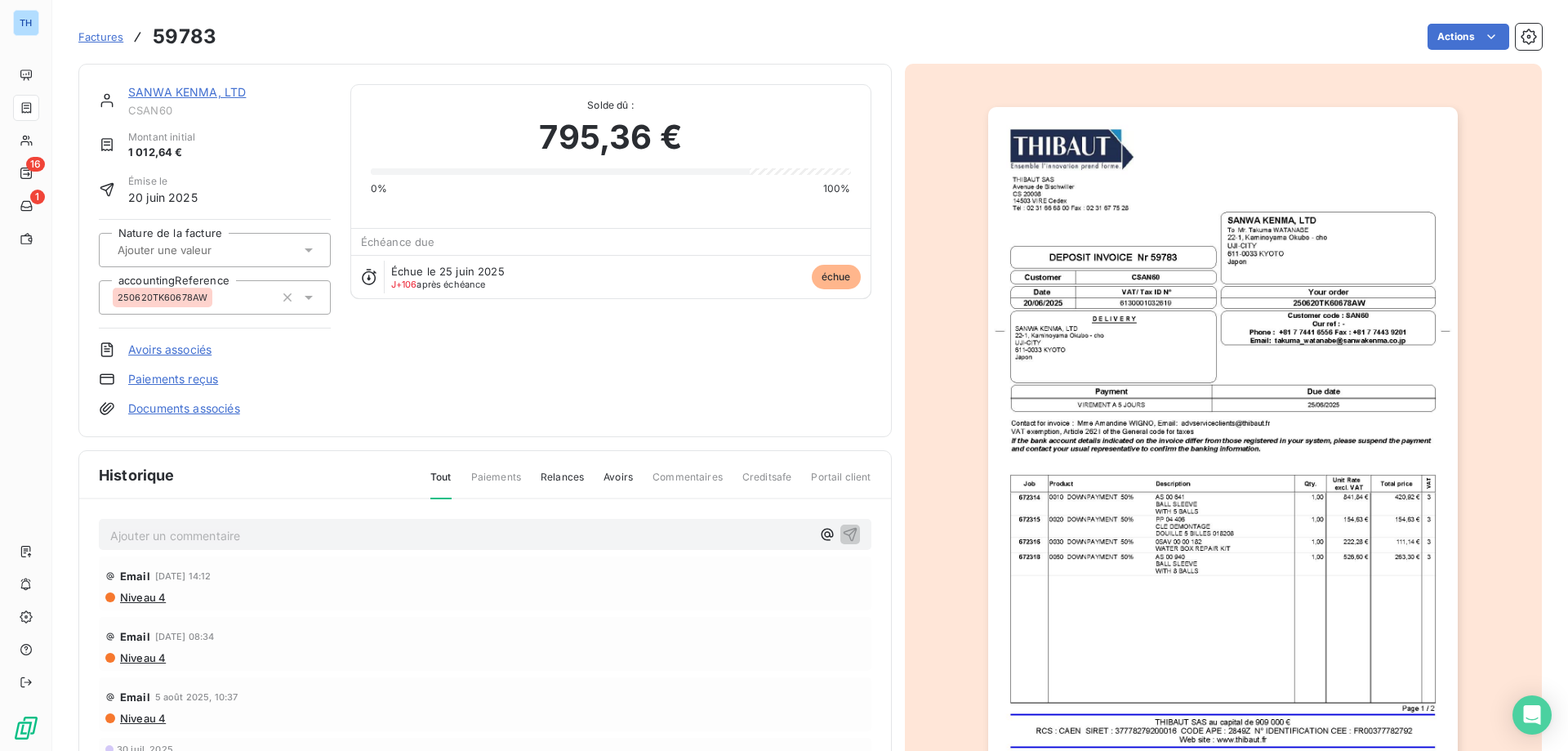
click at [177, 86] on link "SANWA KENMA, LTD" at bounding box center [187, 92] width 118 height 14
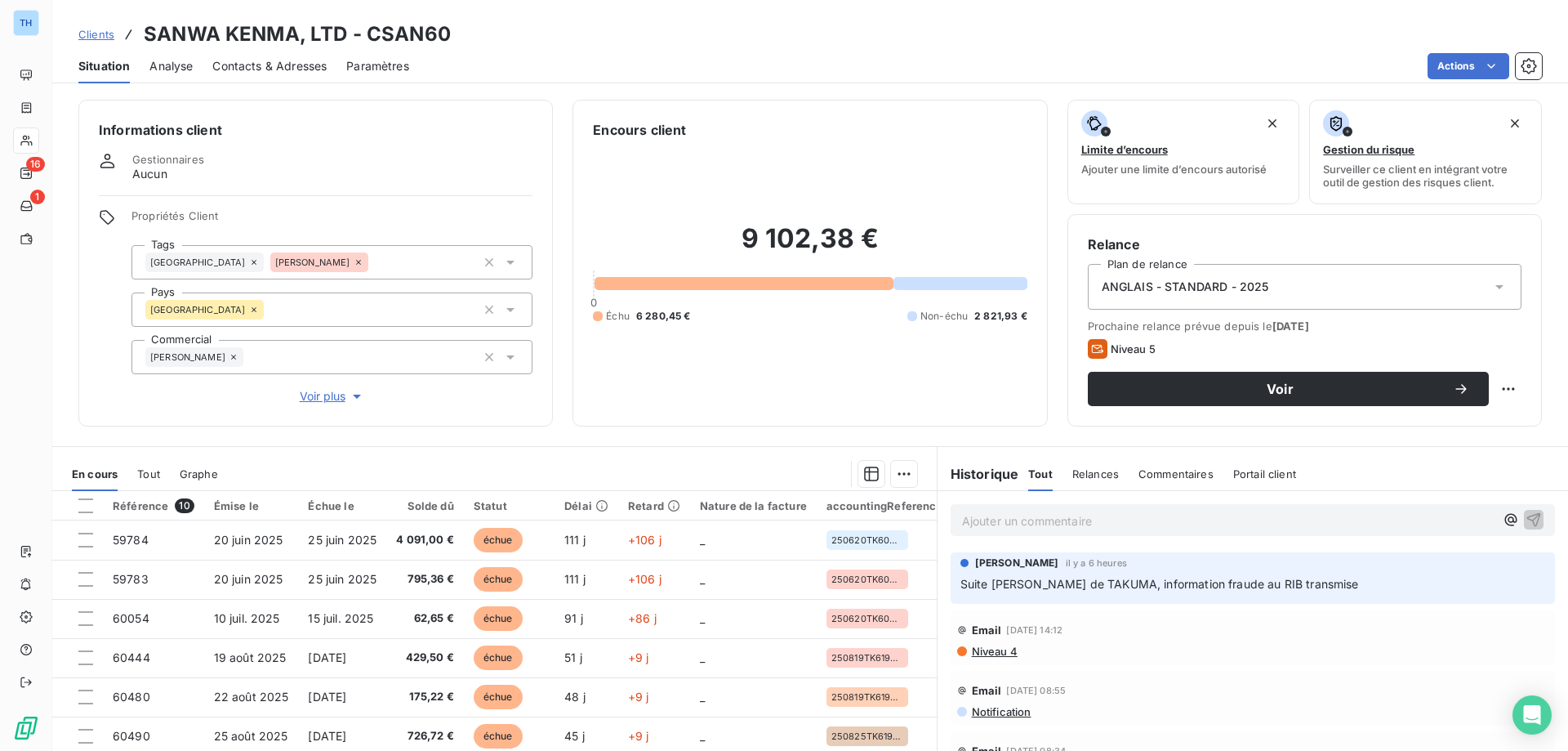
scroll to position [104, 0]
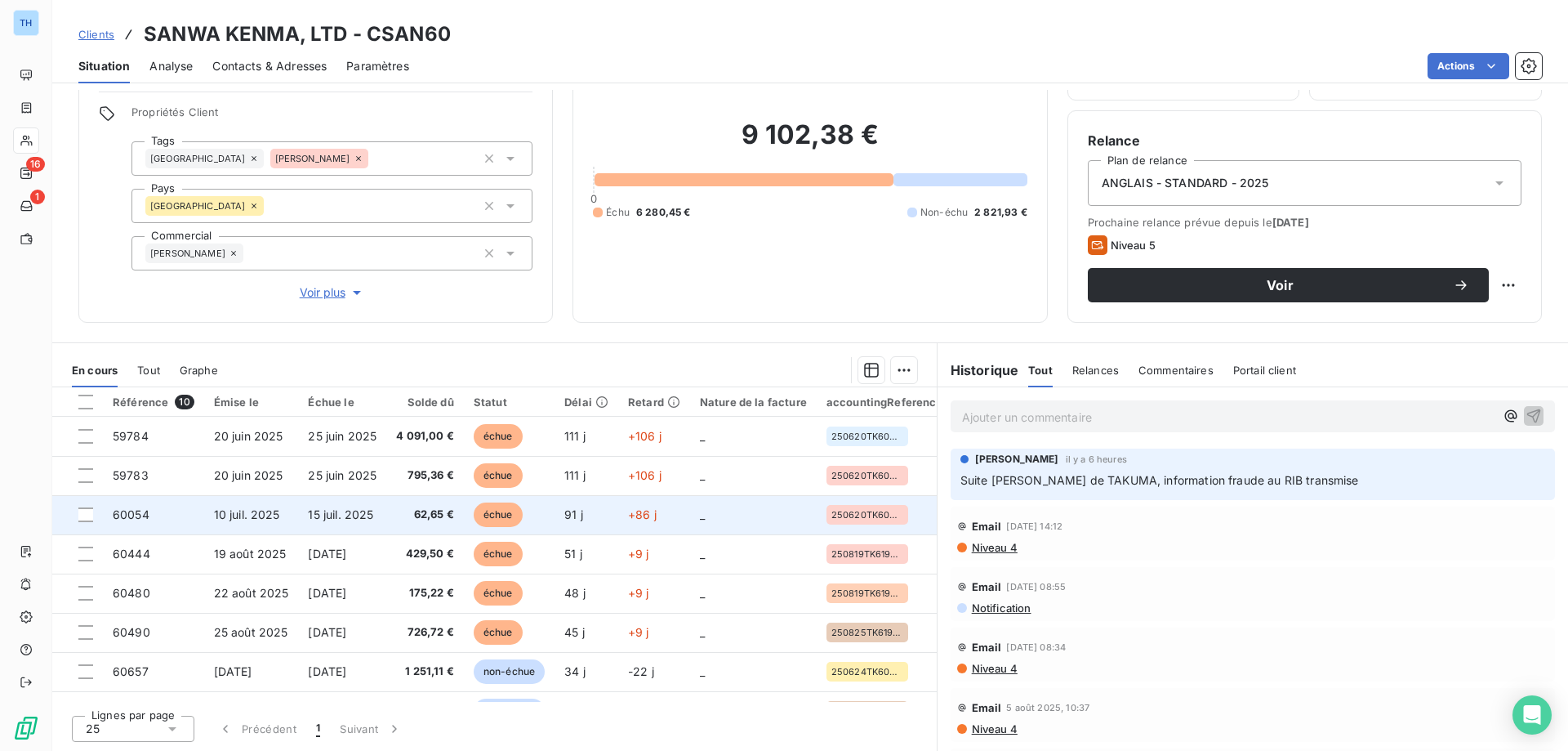
click at [399, 514] on td "62,65 €" at bounding box center [425, 514] width 77 height 39
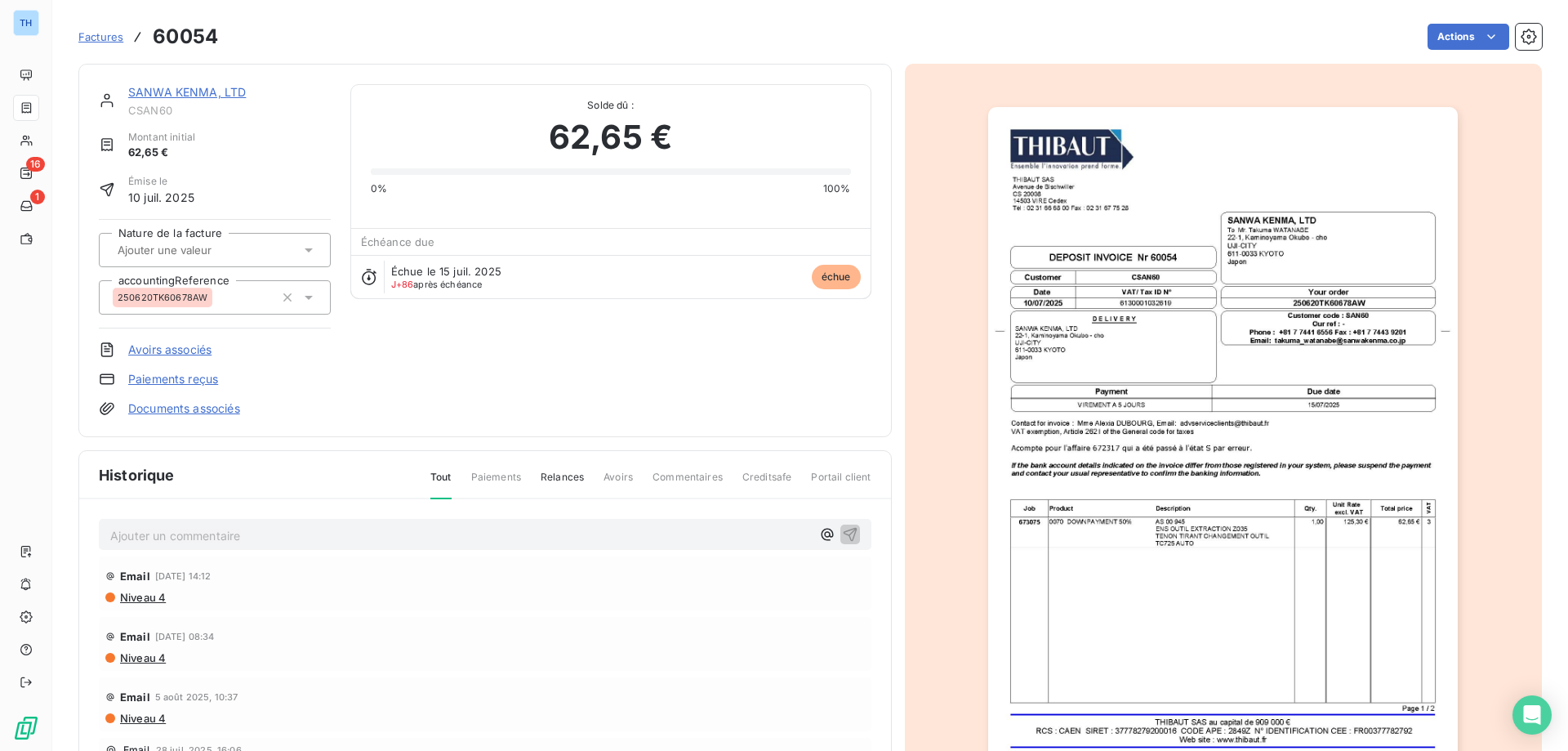
click at [216, 94] on link "SANWA KENMA, LTD" at bounding box center [187, 92] width 118 height 14
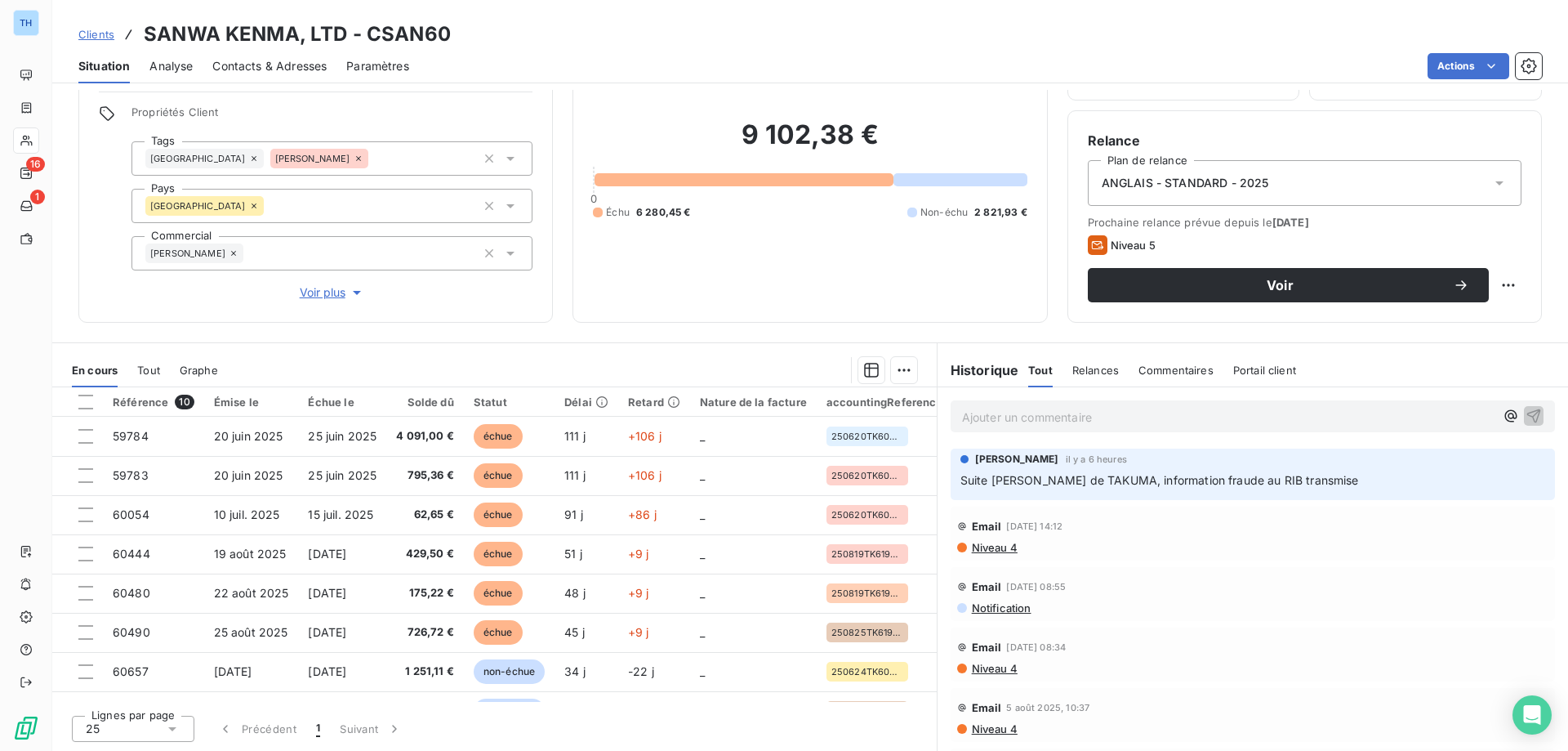
scroll to position [22, 0]
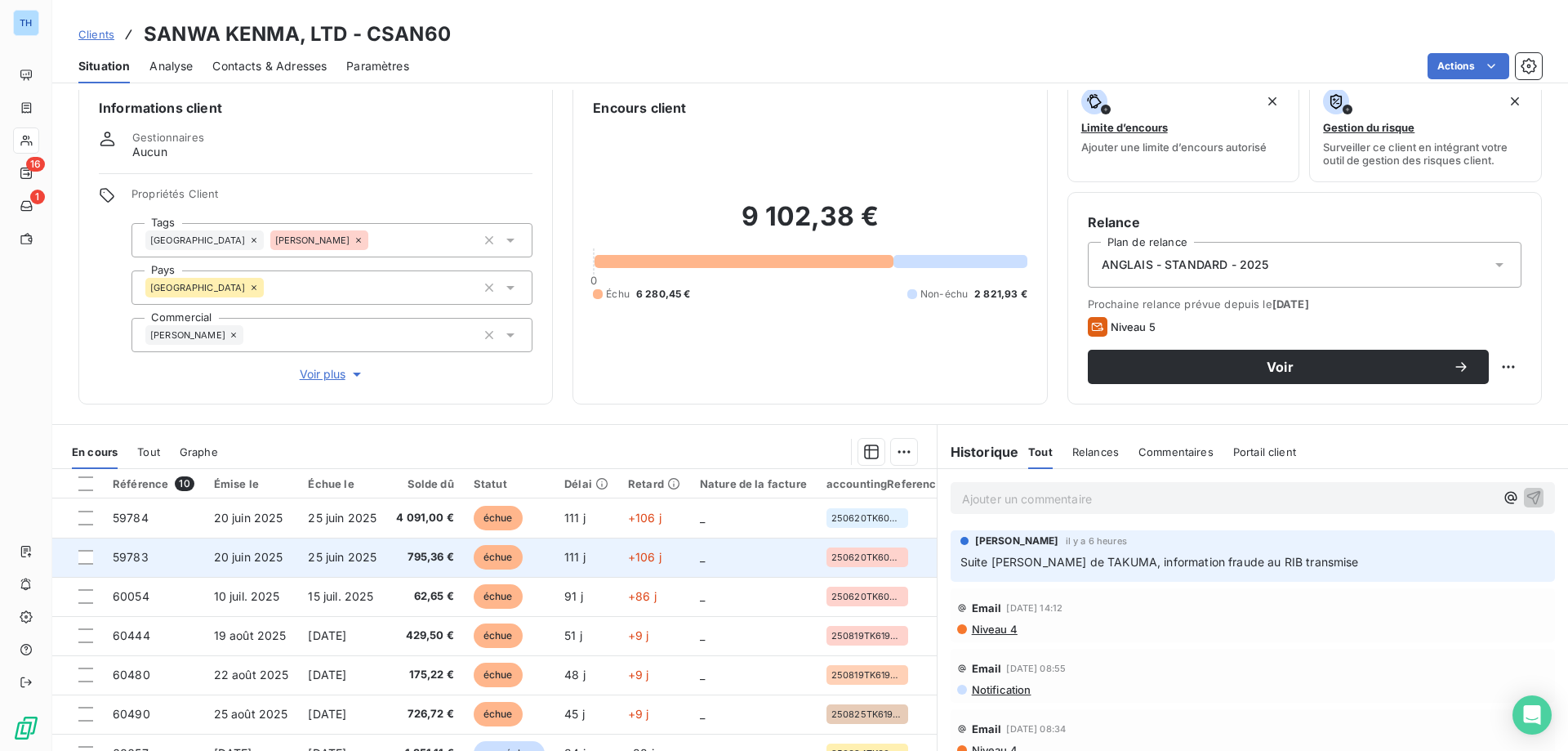
click at [381, 556] on td "25 juin 2025" at bounding box center [342, 557] width 88 height 39
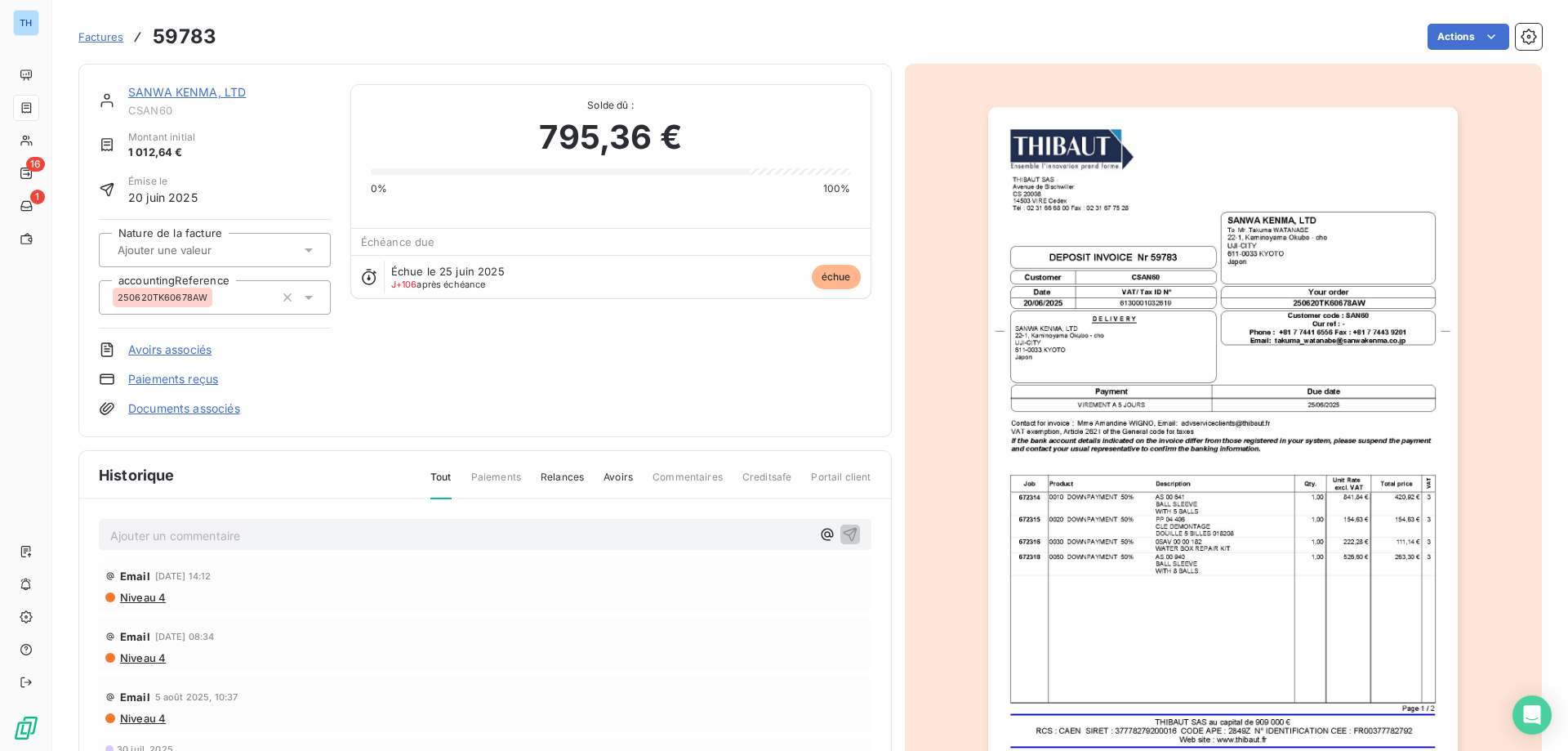
click at [1184, 304] on img "button" at bounding box center [1223, 439] width 470 height 665
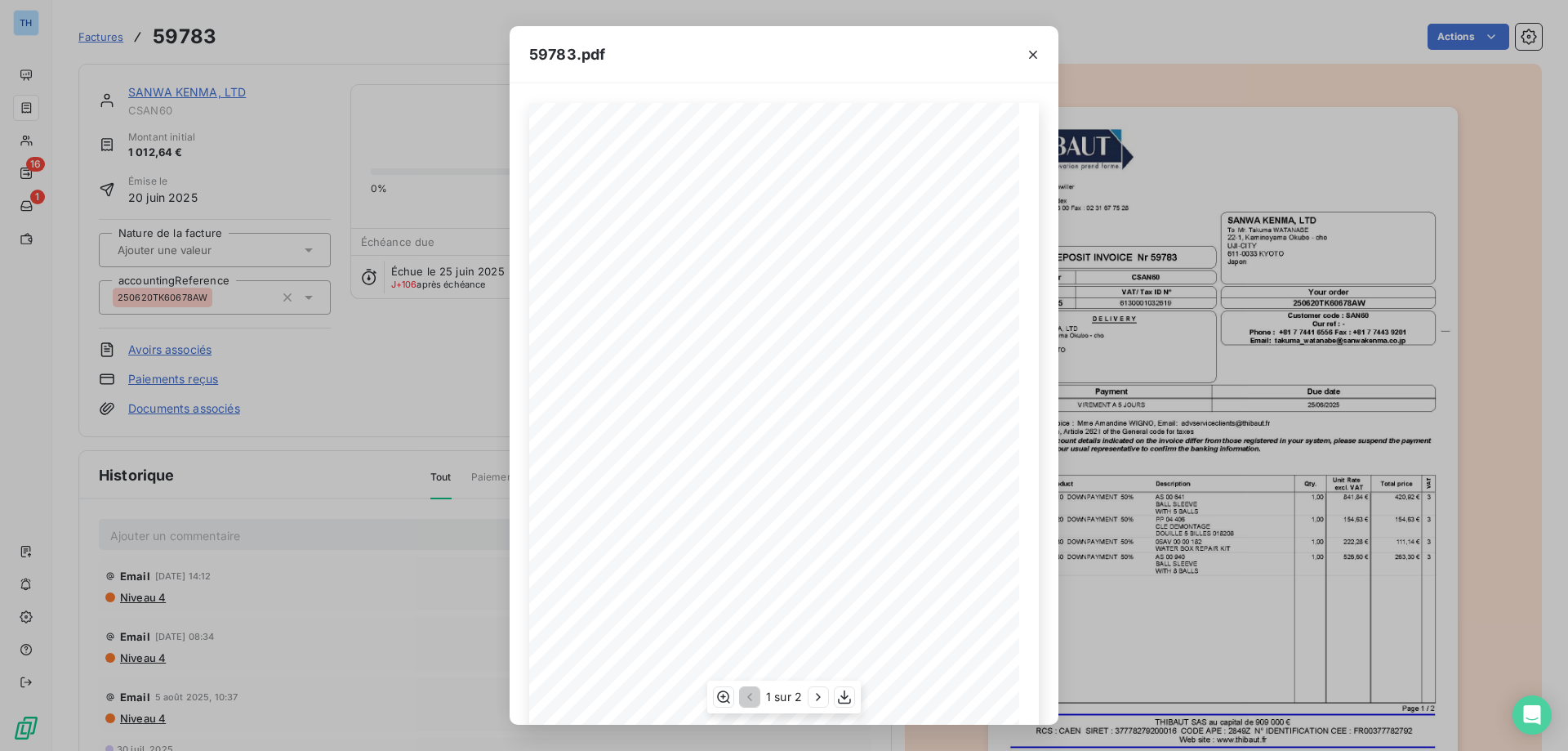
scroll to position [91, 0]
click at [1030, 55] on icon "button" at bounding box center [1032, 55] width 16 height 16
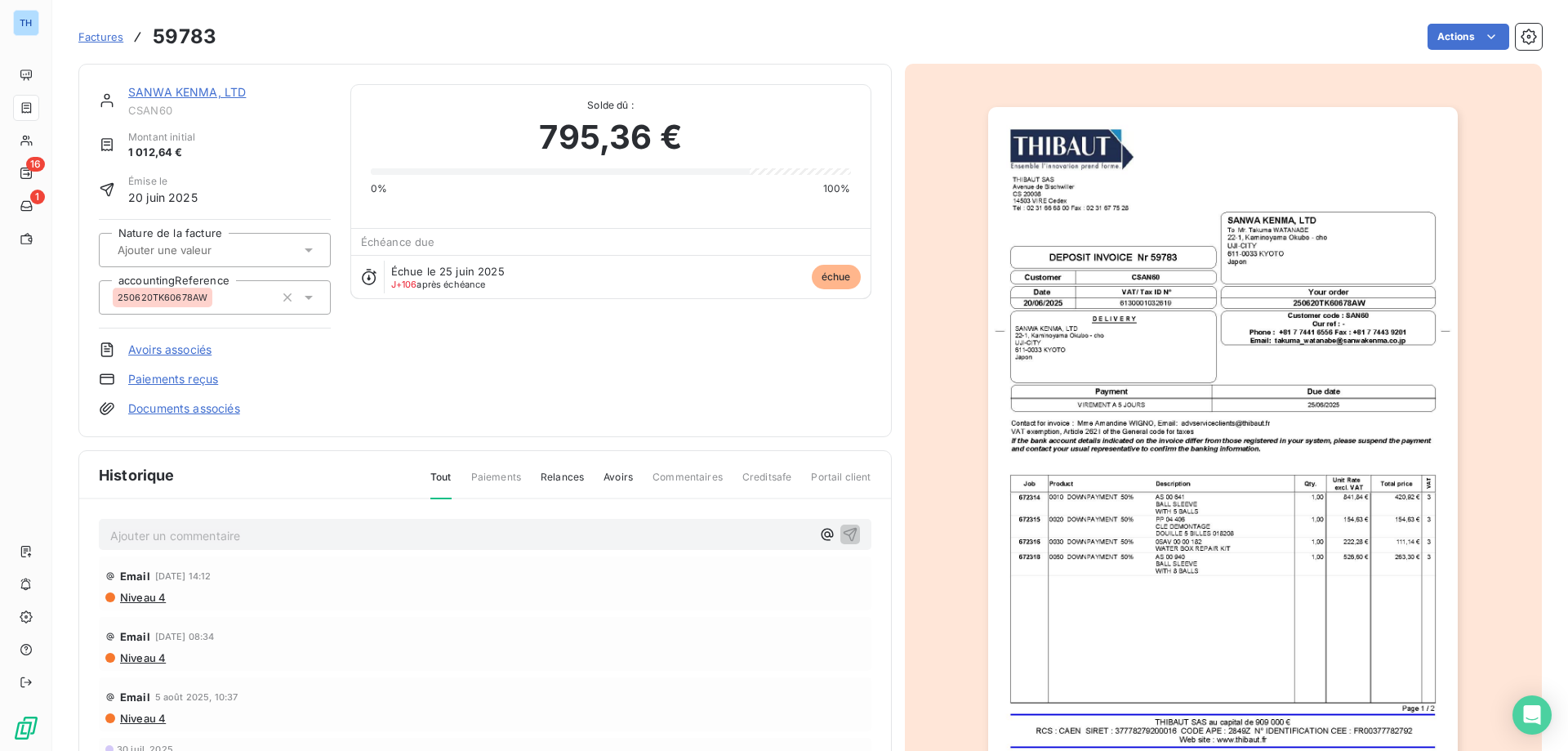
click at [210, 91] on link "SANWA KENMA, LTD" at bounding box center [187, 92] width 118 height 14
